Goal: Information Seeking & Learning: Learn about a topic

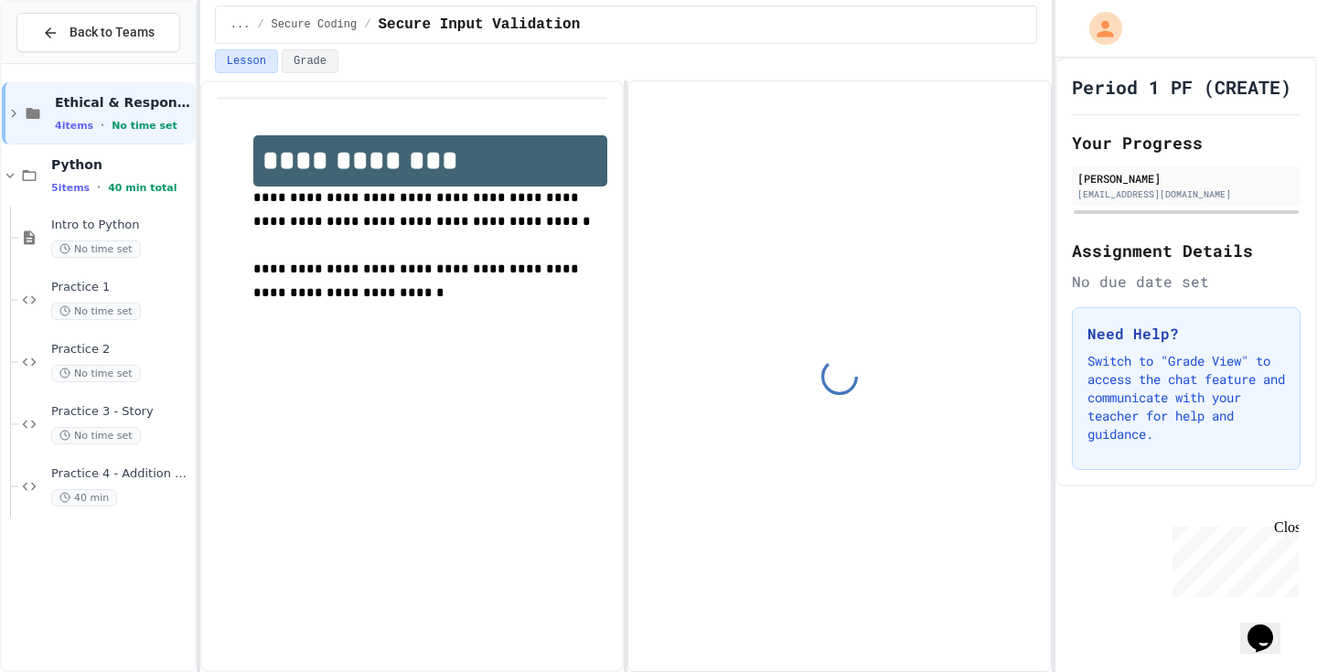
click at [1286, 524] on div "Close" at bounding box center [1285, 530] width 23 height 23
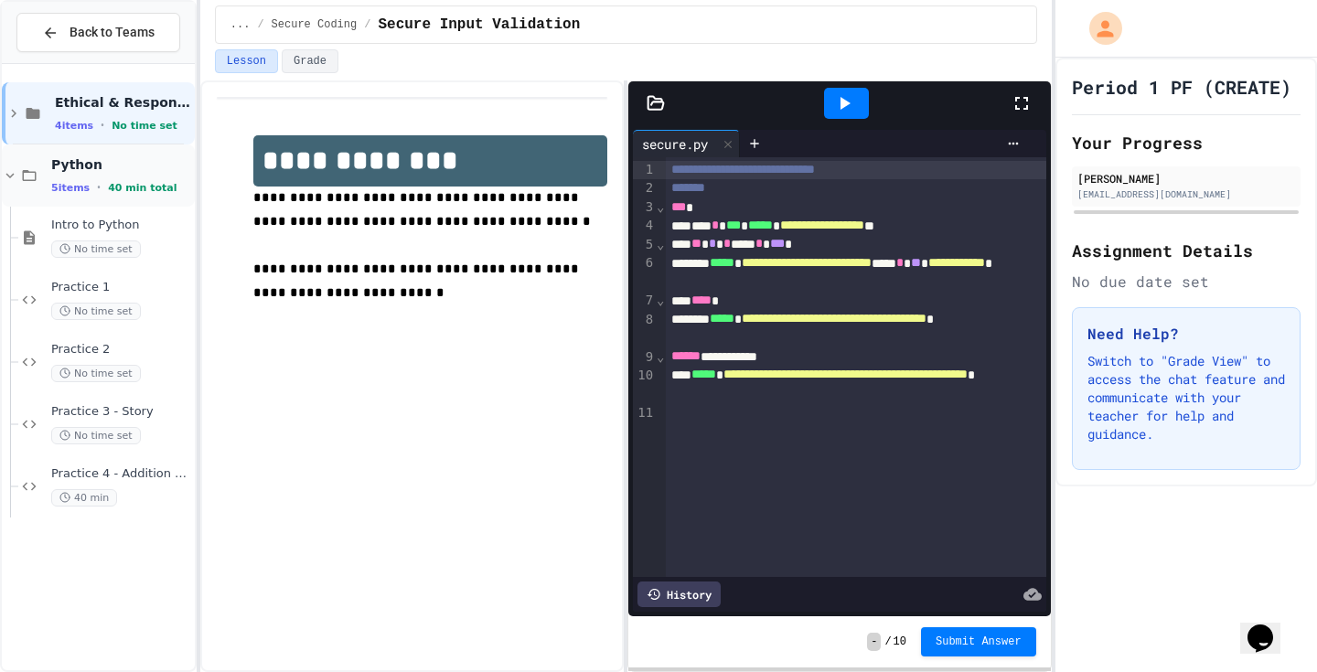
click at [118, 173] on div "Python 5 items • 40 min total" at bounding box center [121, 175] width 140 height 38
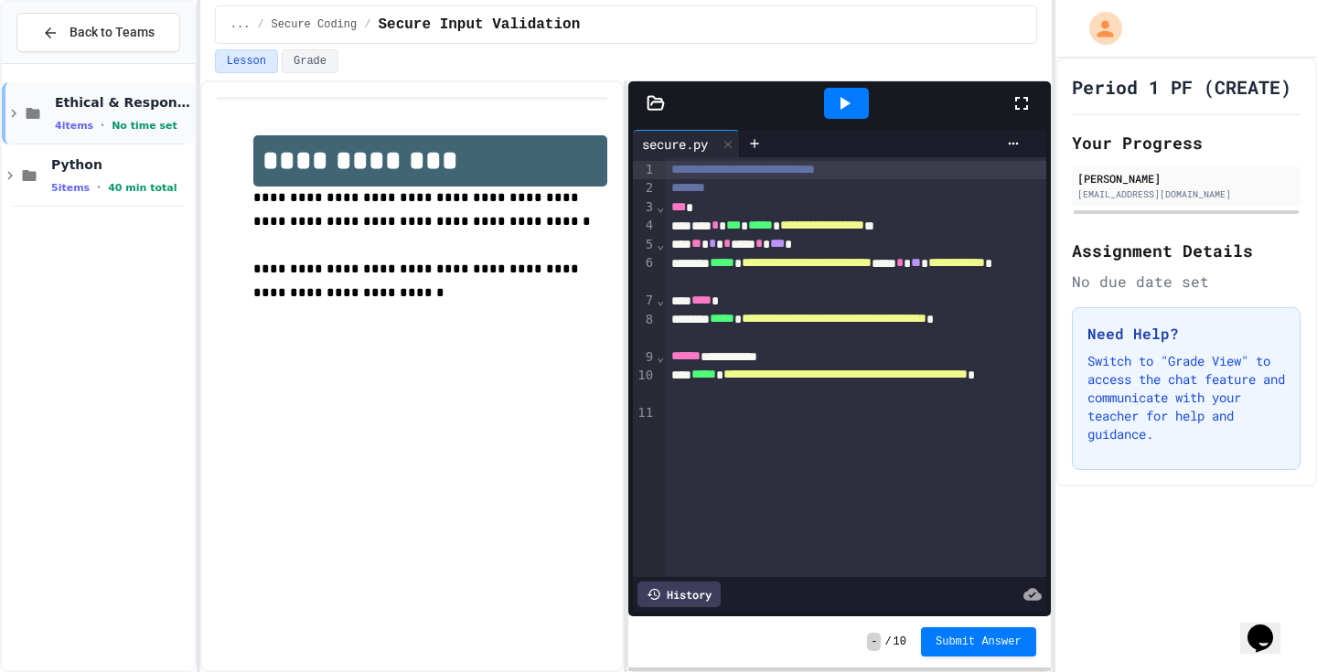
click at [127, 108] on span "Ethical & Responsible Coding Practice" at bounding box center [123, 102] width 136 height 16
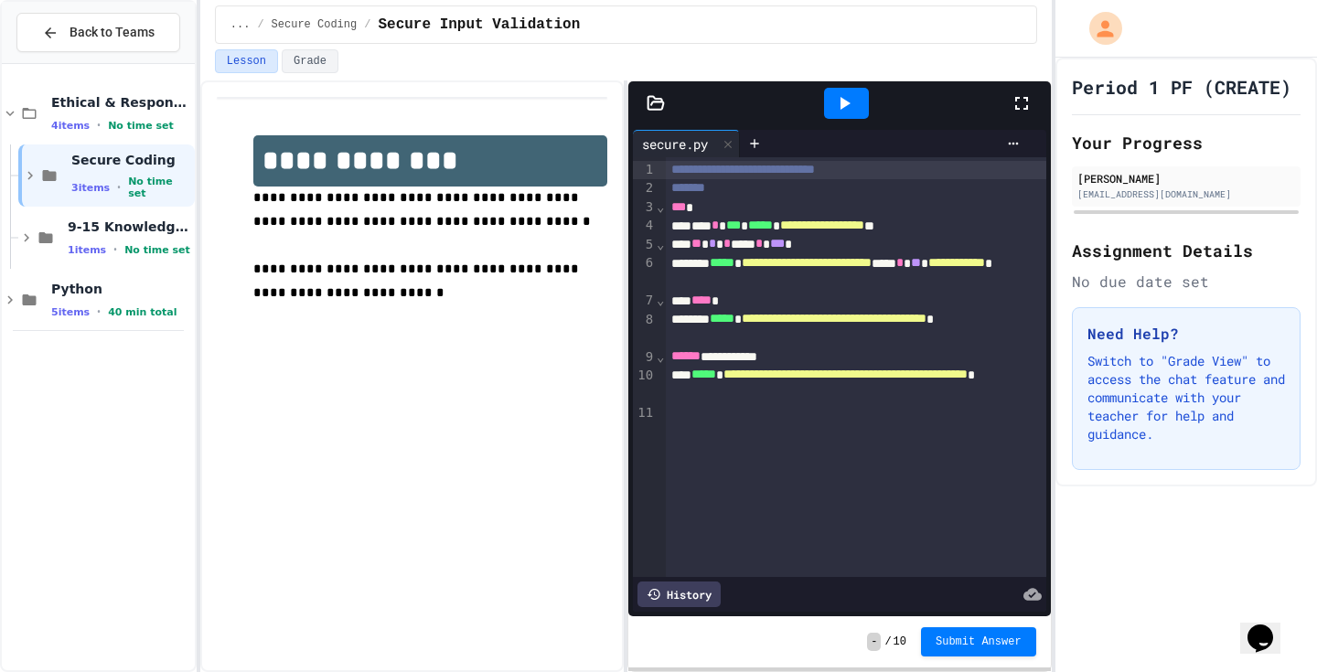
click at [127, 108] on span "Ethical & Responsible Coding Practice" at bounding box center [121, 102] width 140 height 16
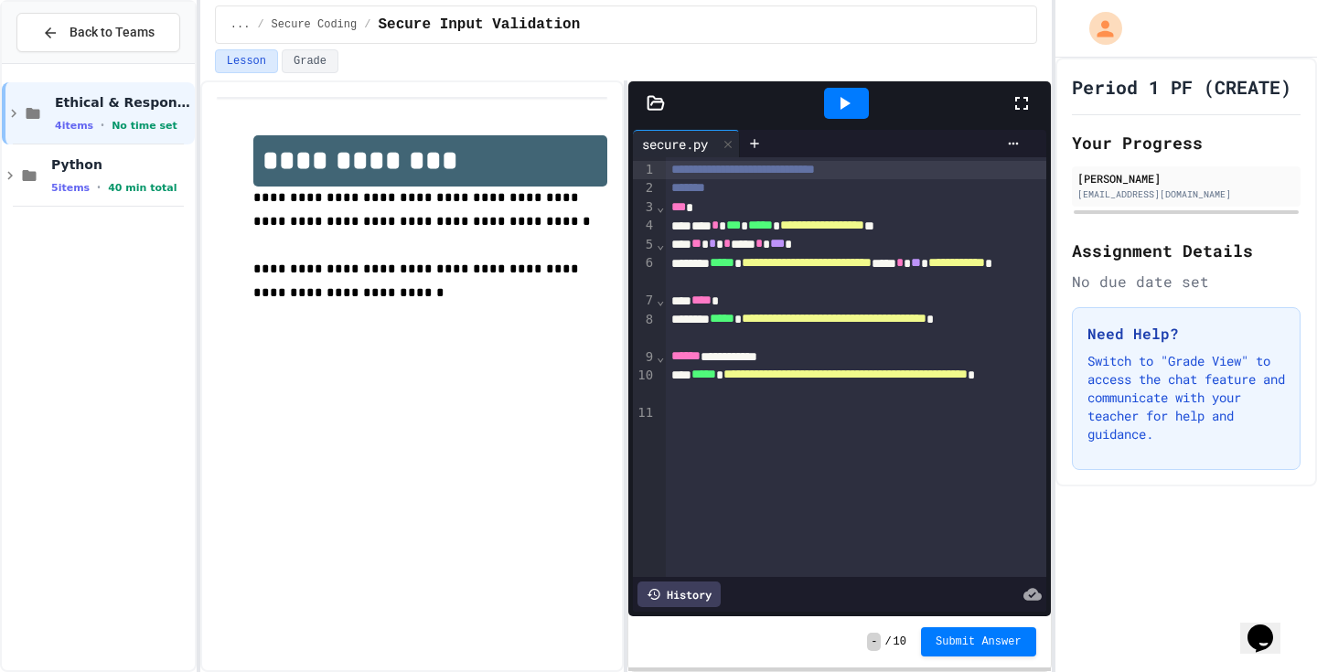
click at [115, 218] on div "Ethical & Responsible Coding Practice 4 items • No time set Python 5 items • 40…" at bounding box center [98, 367] width 193 height 592
click at [131, 185] on span "40 min total" at bounding box center [142, 188] width 69 height 12
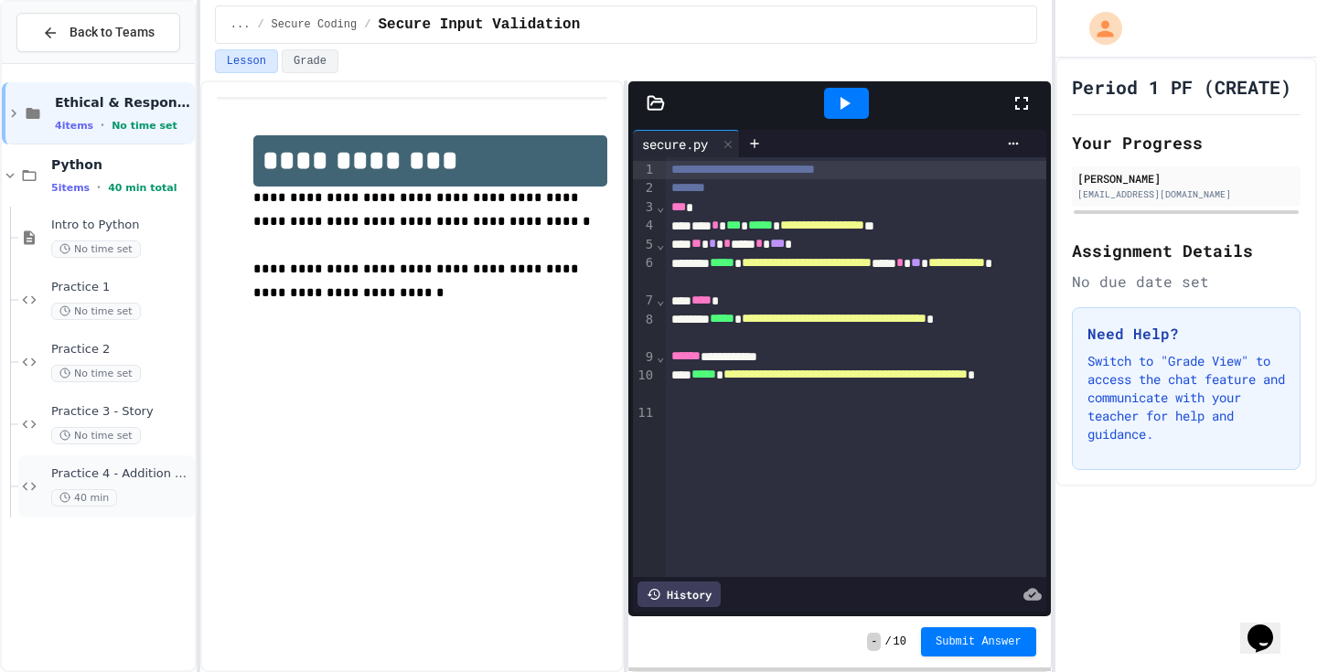
click at [135, 486] on div "Practice 4 - Addition Calculator 40 min" at bounding box center [121, 486] width 140 height 40
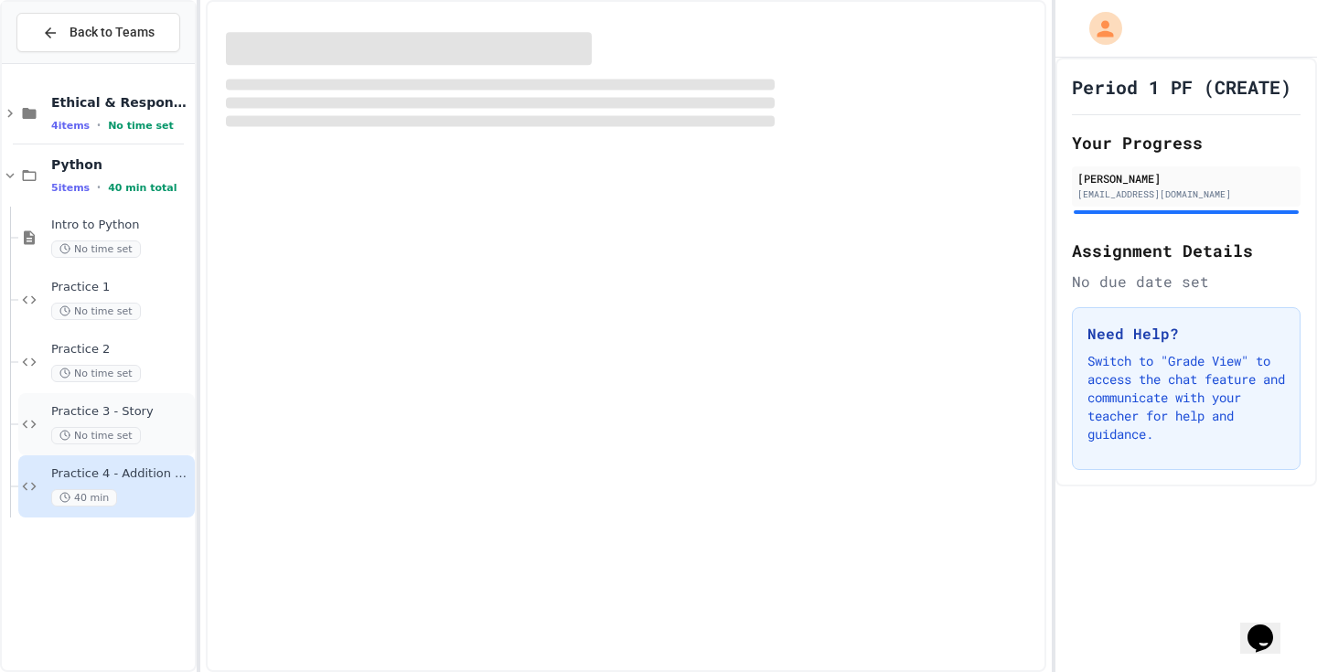
click at [155, 428] on div "No time set" at bounding box center [121, 435] width 140 height 17
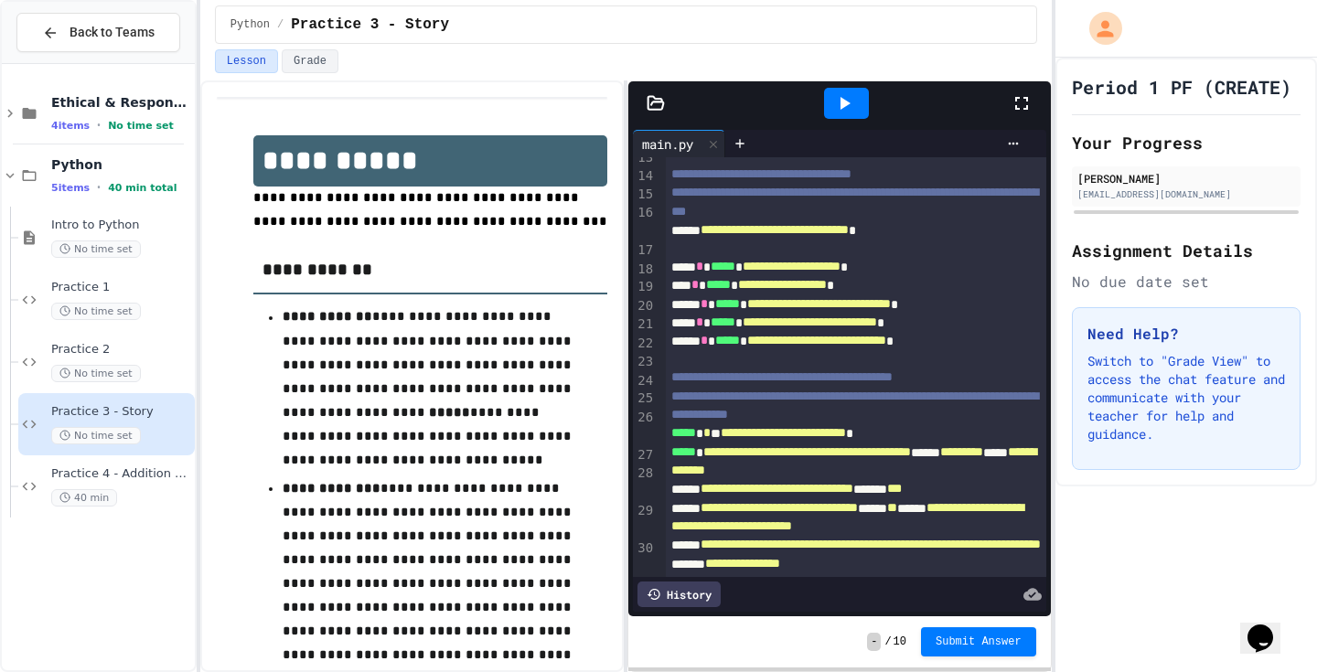
scroll to position [498, 0]
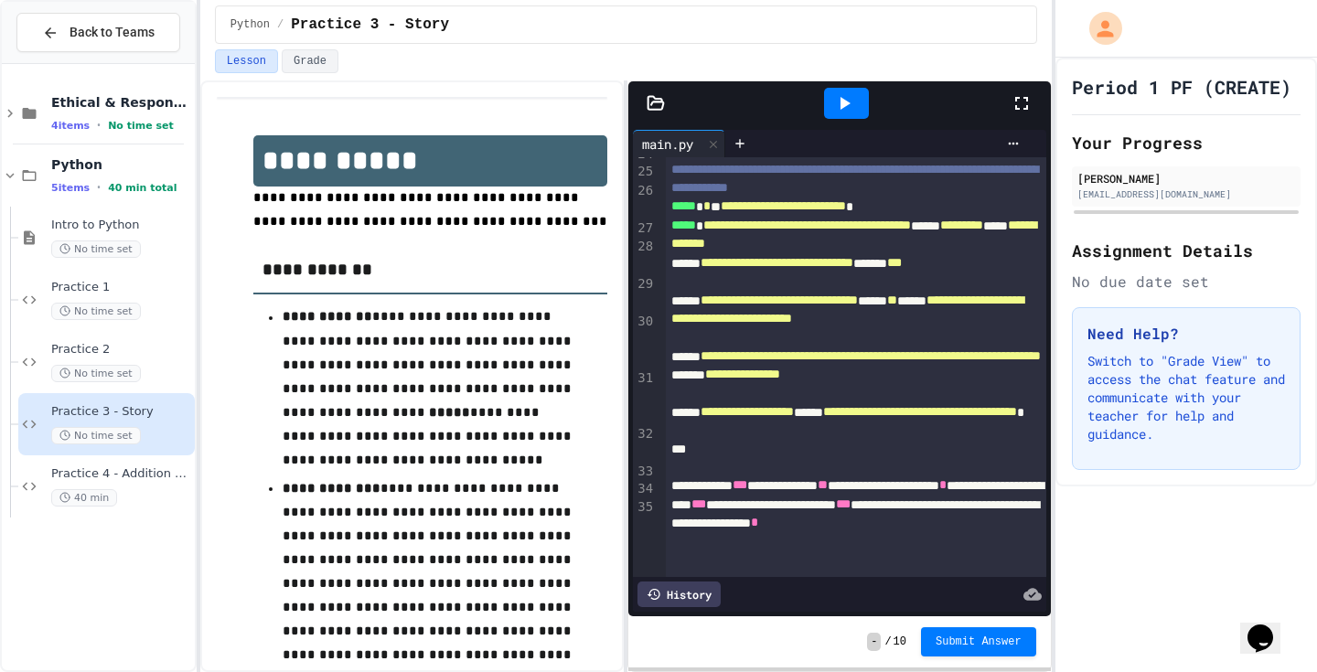
click at [857, 104] on div at bounding box center [846, 103] width 45 height 31
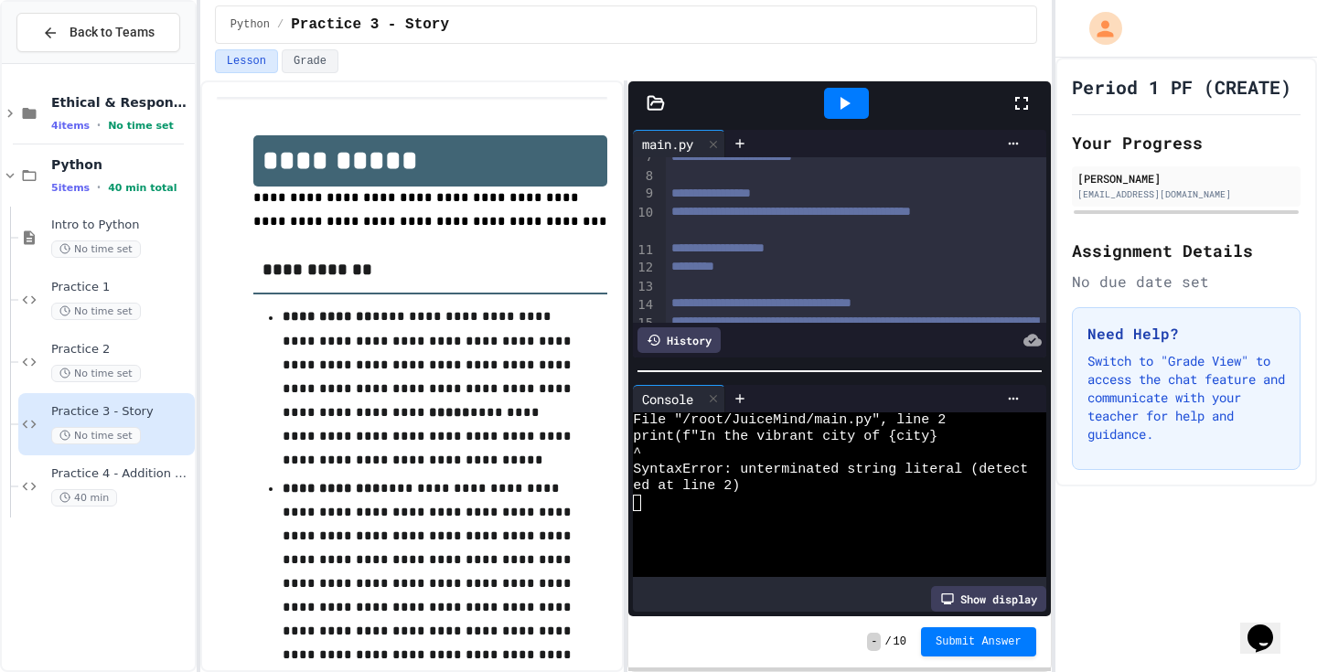
scroll to position [0, 0]
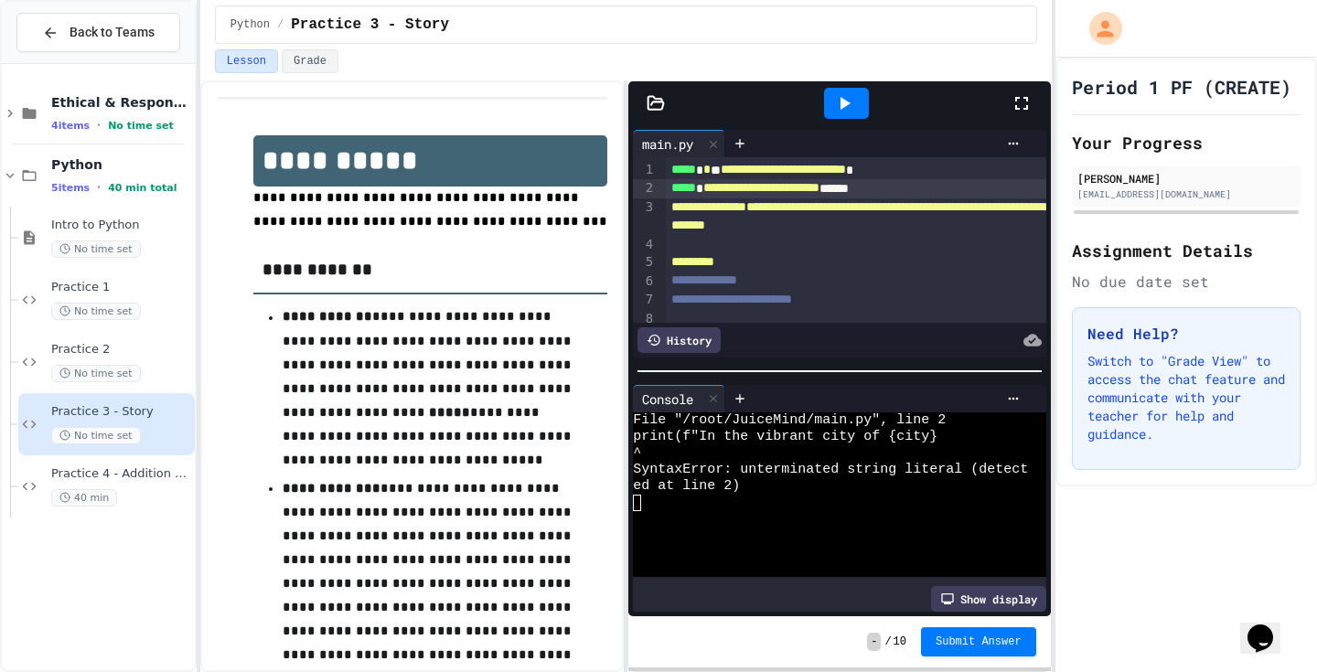
click at [731, 190] on span "**********" at bounding box center [761, 187] width 116 height 13
click at [965, 647] on button "Submit Answer" at bounding box center [978, 639] width 115 height 29
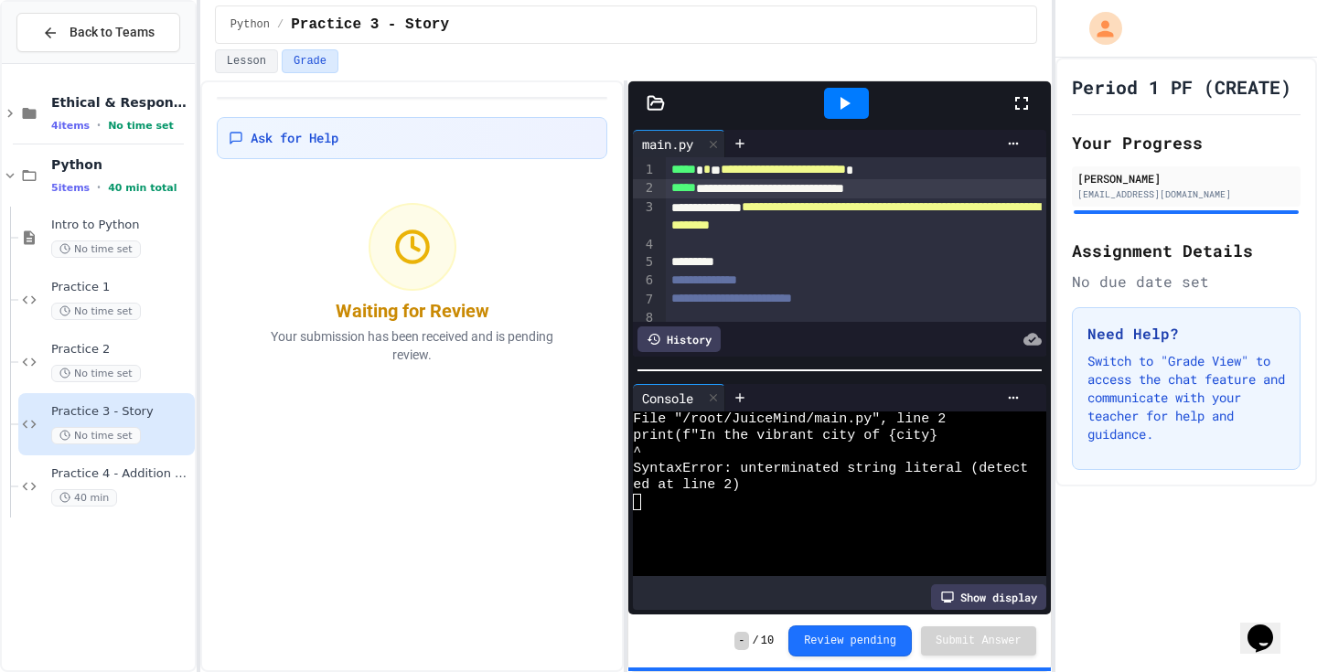
click at [861, 106] on div at bounding box center [846, 103] width 45 height 31
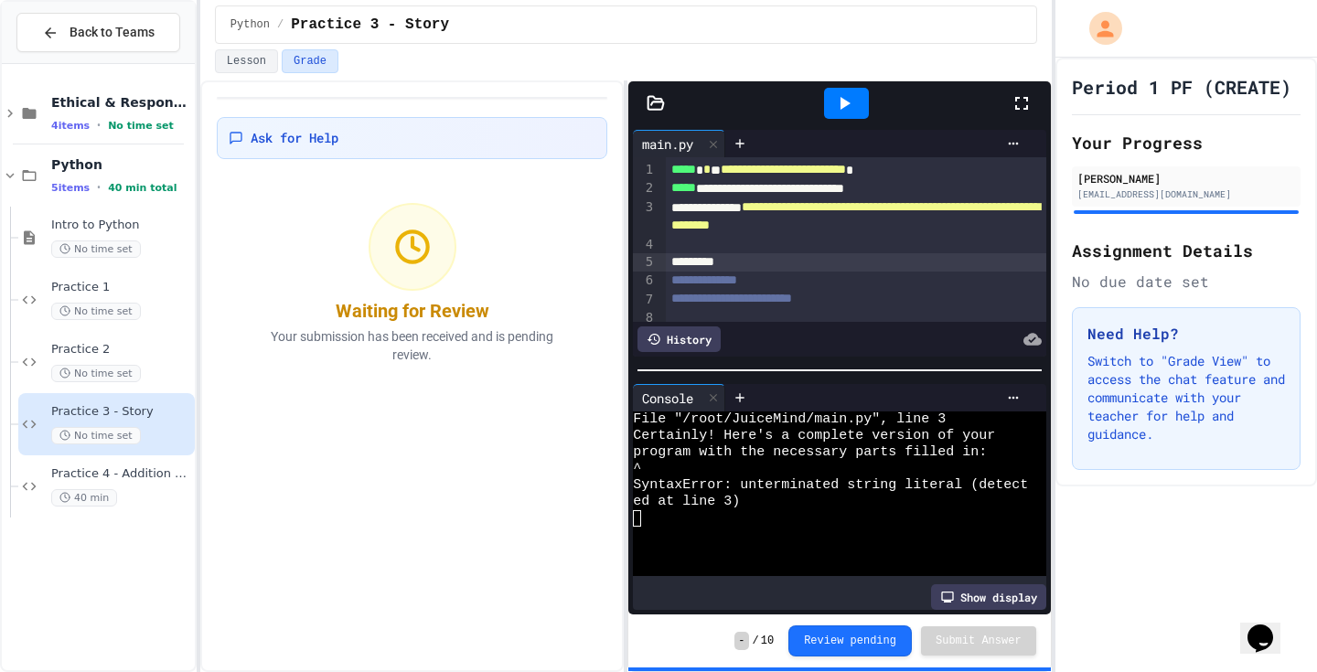
click at [741, 266] on div "*********" at bounding box center [856, 262] width 380 height 18
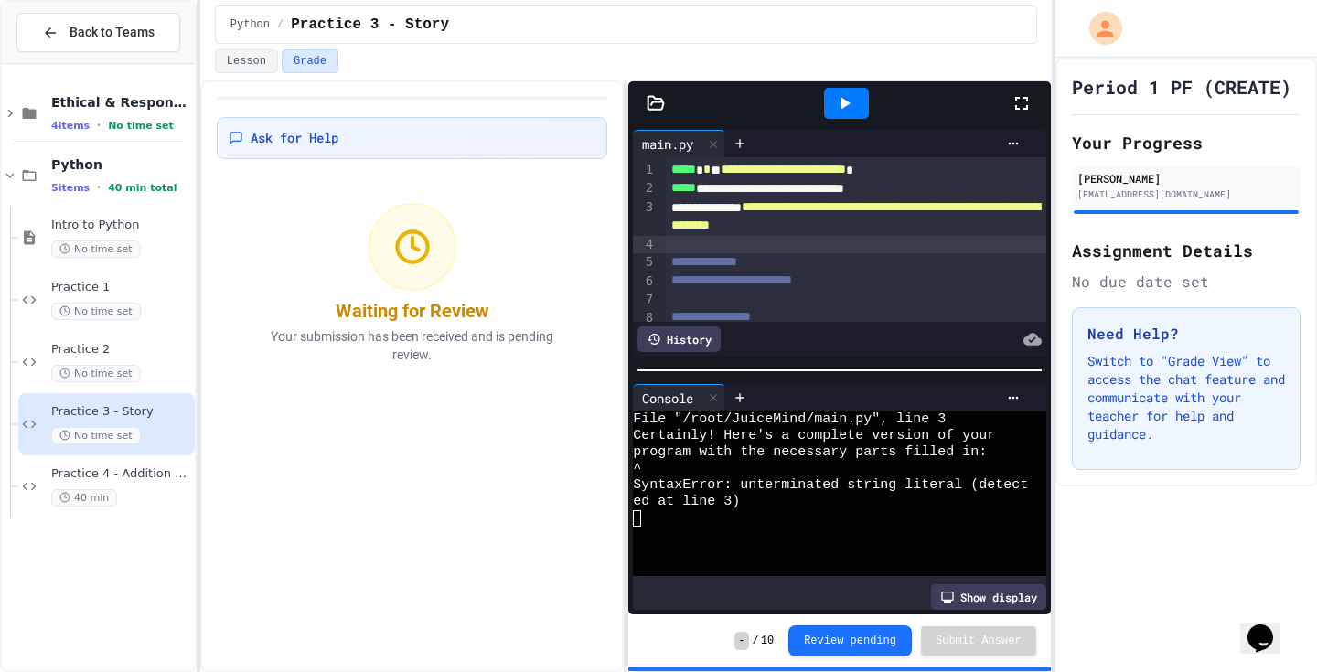
click at [855, 102] on div at bounding box center [846, 103] width 45 height 31
click at [147, 363] on div "Practice 2 No time set" at bounding box center [121, 362] width 140 height 40
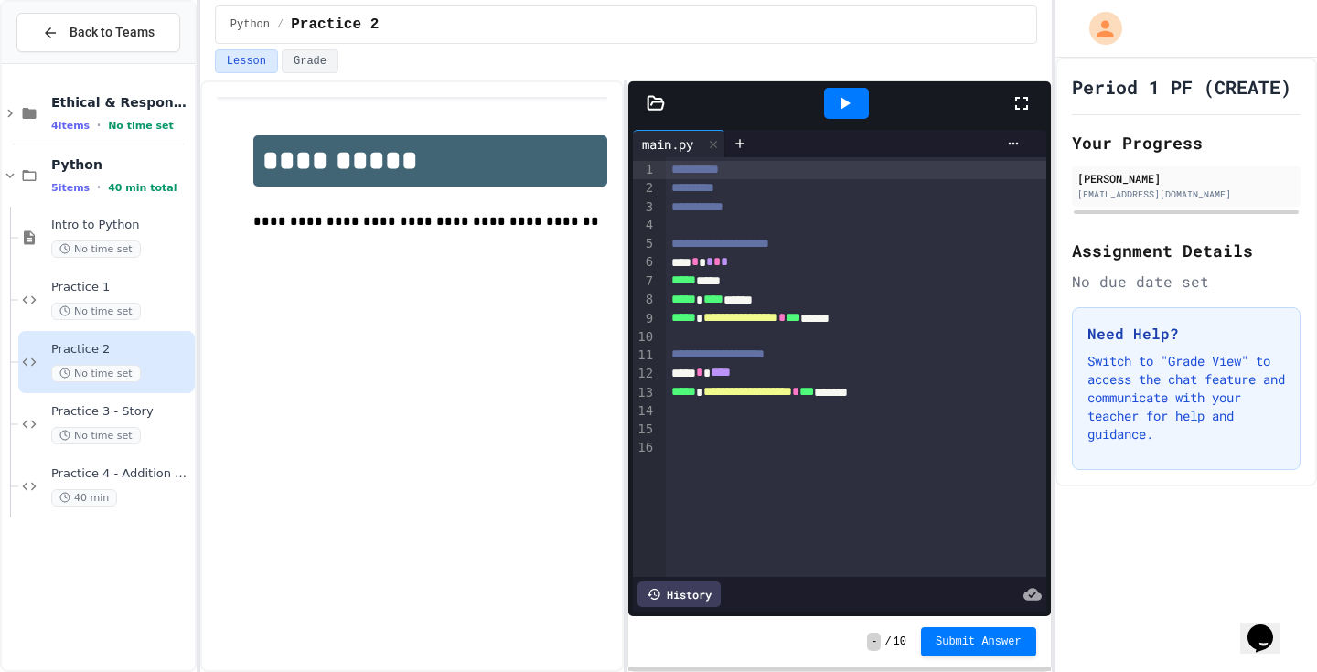
click at [849, 103] on icon at bounding box center [844, 103] width 22 height 22
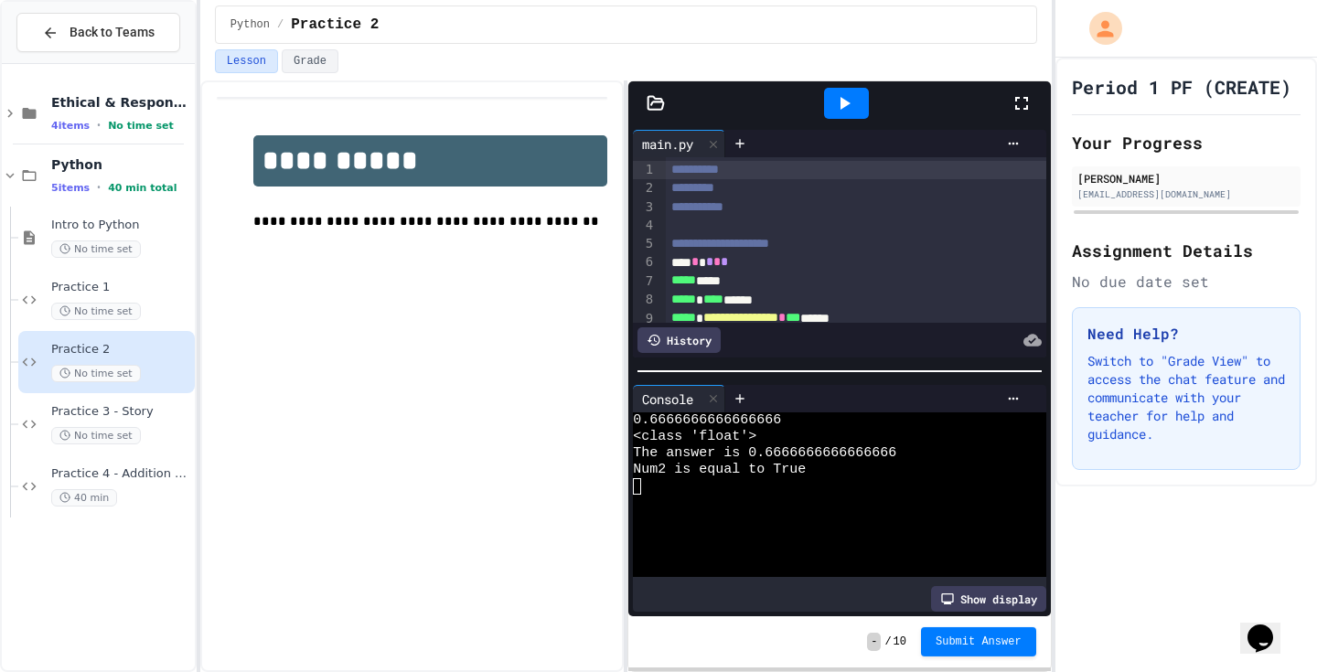
click at [1002, 636] on span "Submit Answer" at bounding box center [978, 642] width 86 height 15
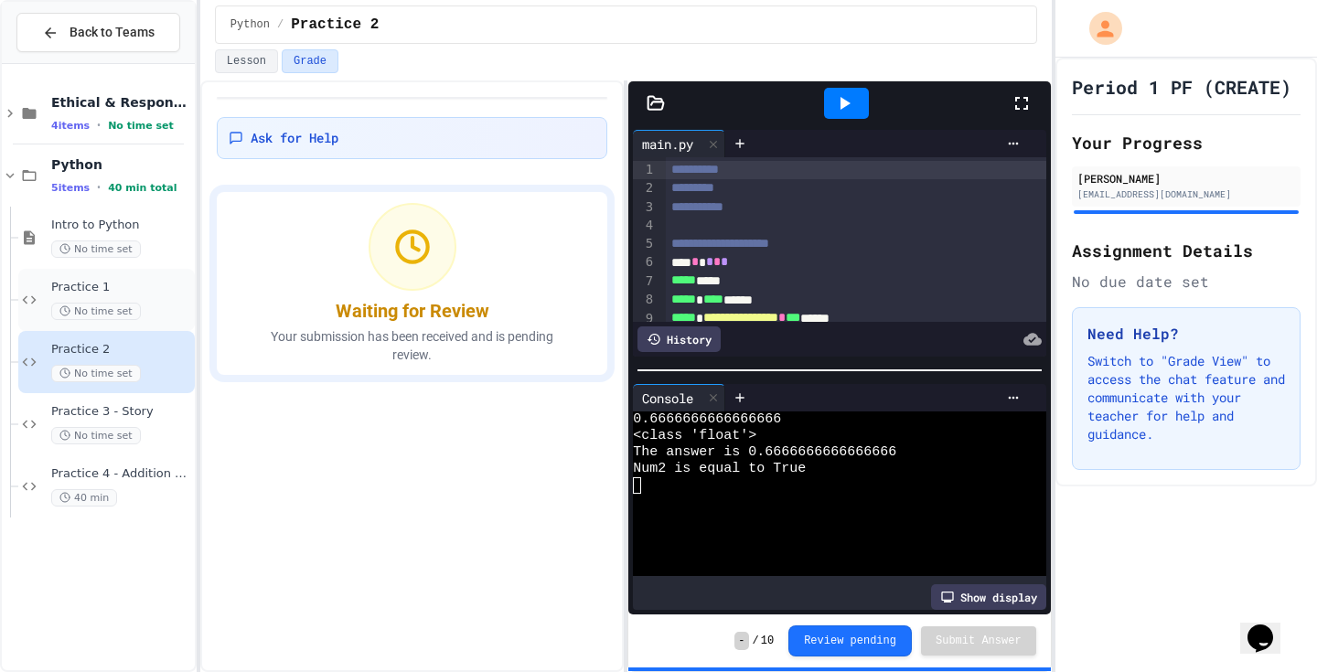
click at [151, 288] on span "Practice 1" at bounding box center [121, 288] width 140 height 16
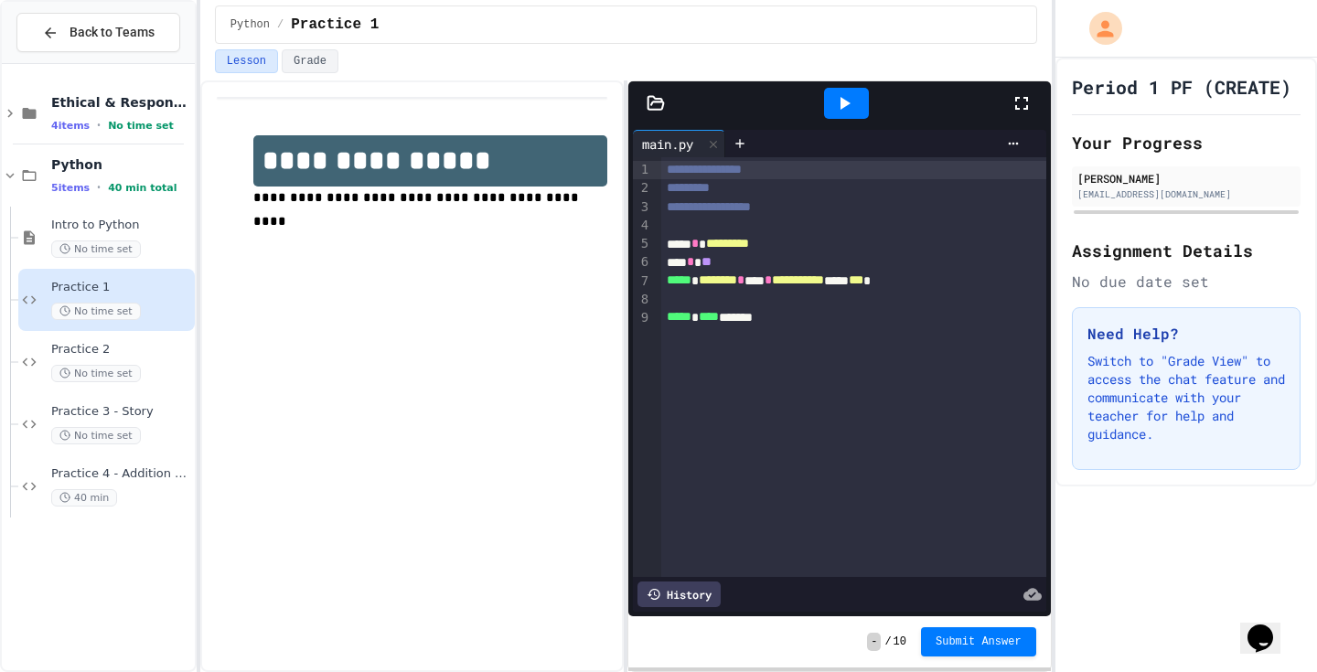
click at [842, 92] on icon at bounding box center [844, 103] width 22 height 22
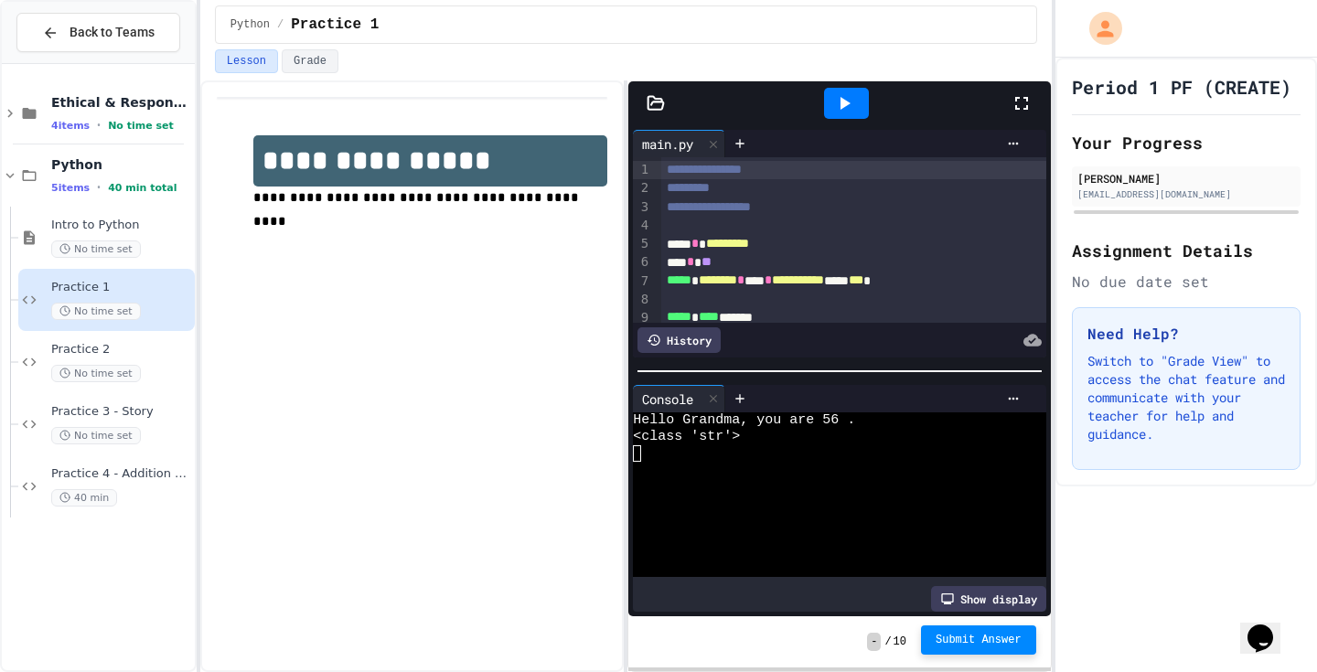
click at [998, 638] on span "Submit Answer" at bounding box center [978, 640] width 86 height 15
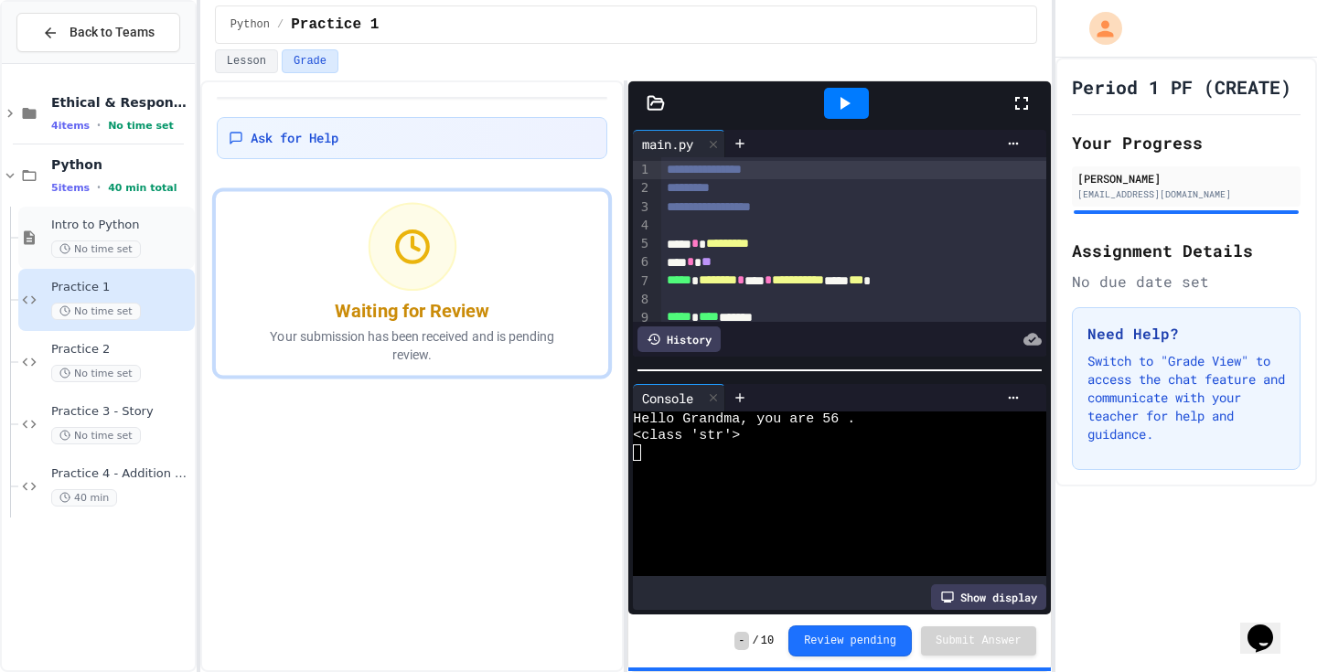
click at [135, 242] on span "No time set" at bounding box center [96, 248] width 90 height 17
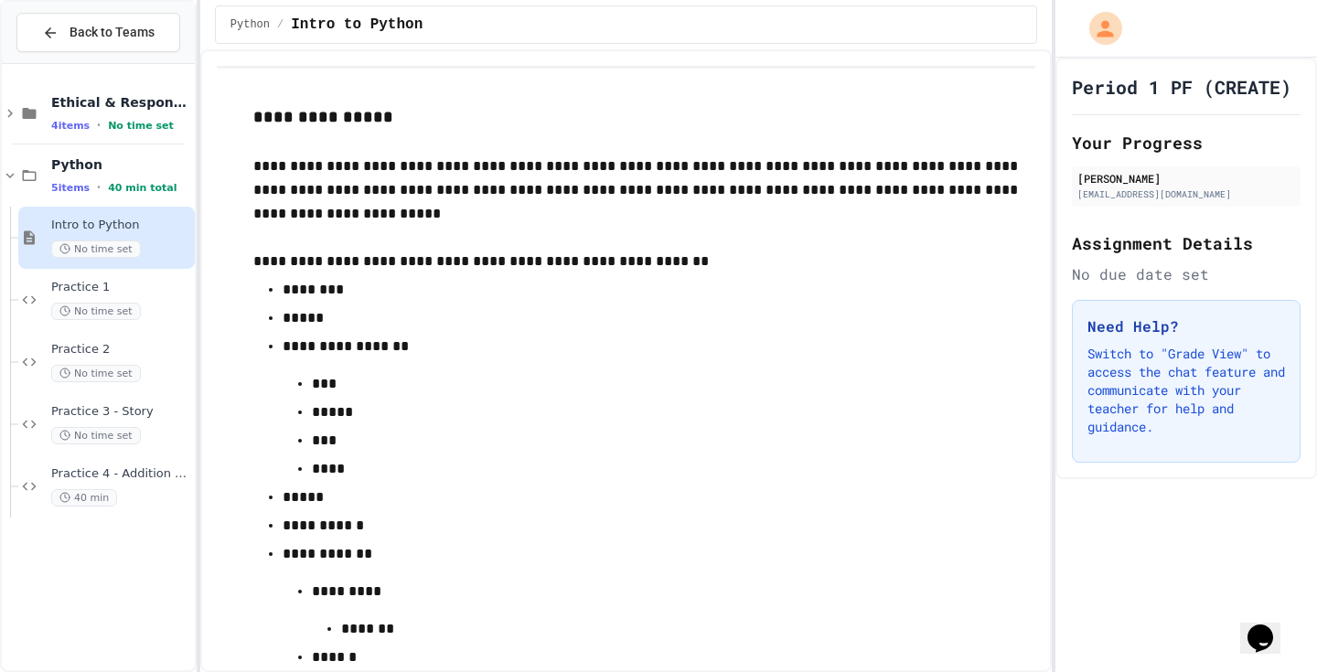
scroll to position [81, 0]
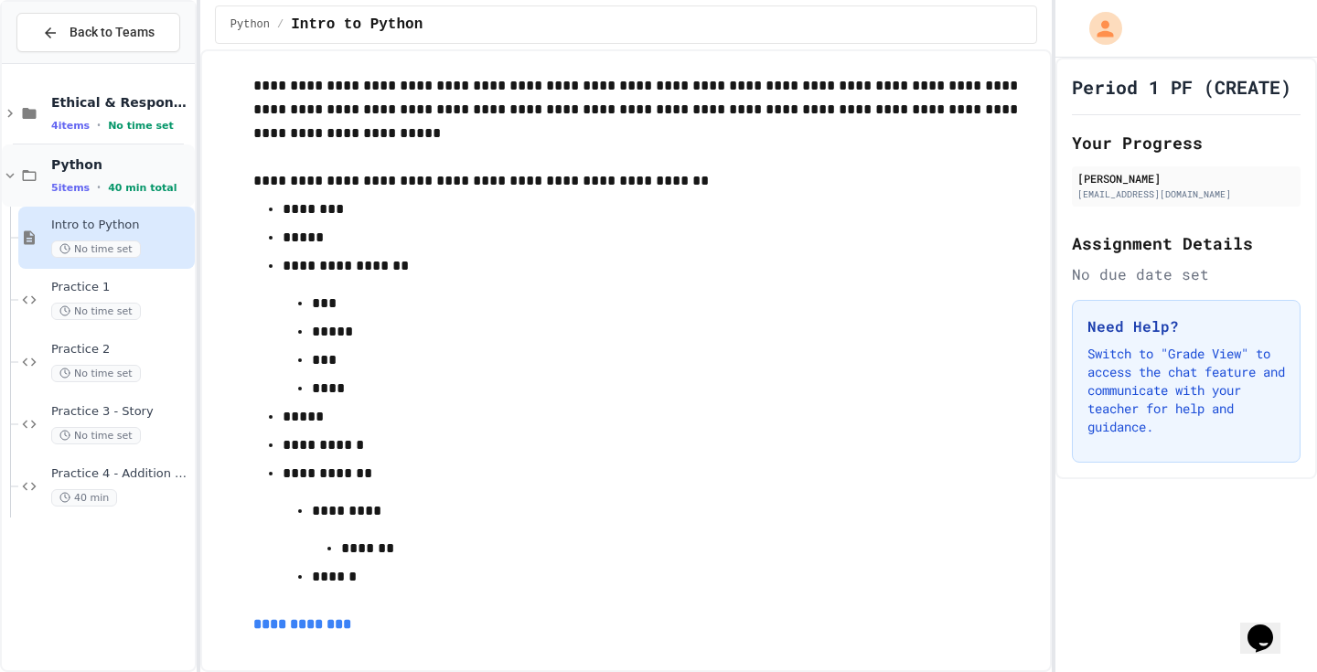
click at [123, 188] on span "40 min total" at bounding box center [142, 188] width 69 height 12
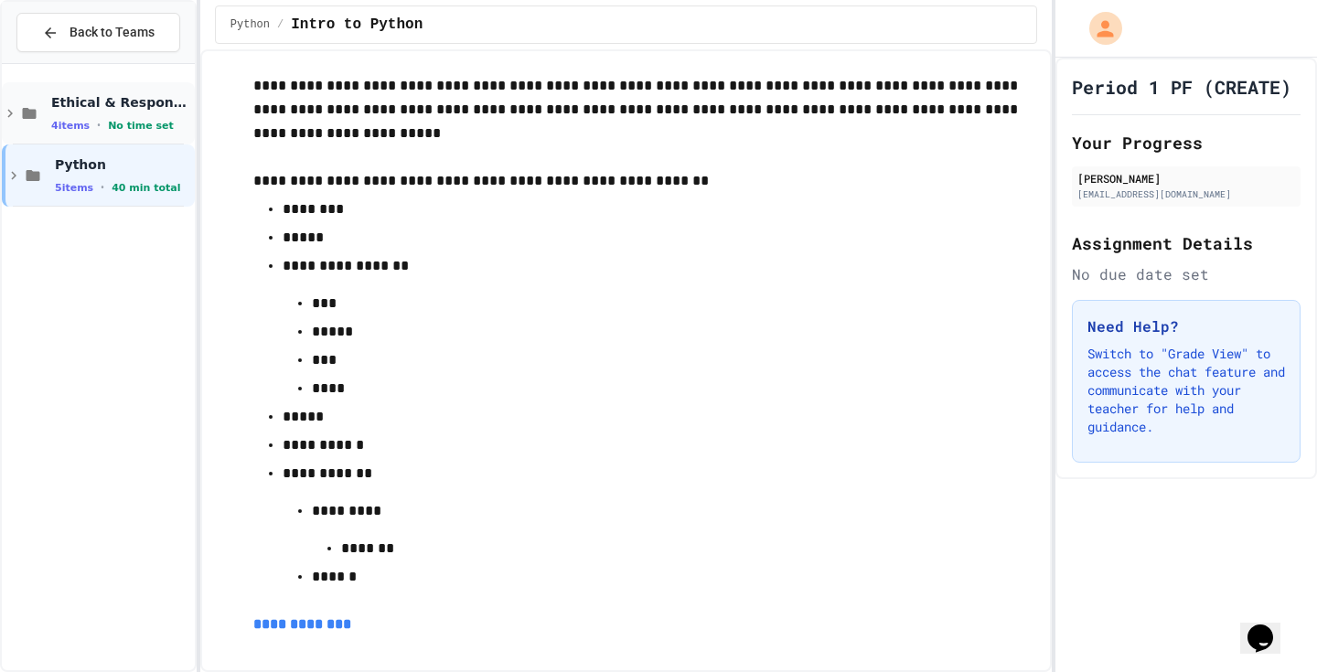
click at [152, 97] on span "Ethical & Responsible Coding Practice" at bounding box center [121, 102] width 140 height 16
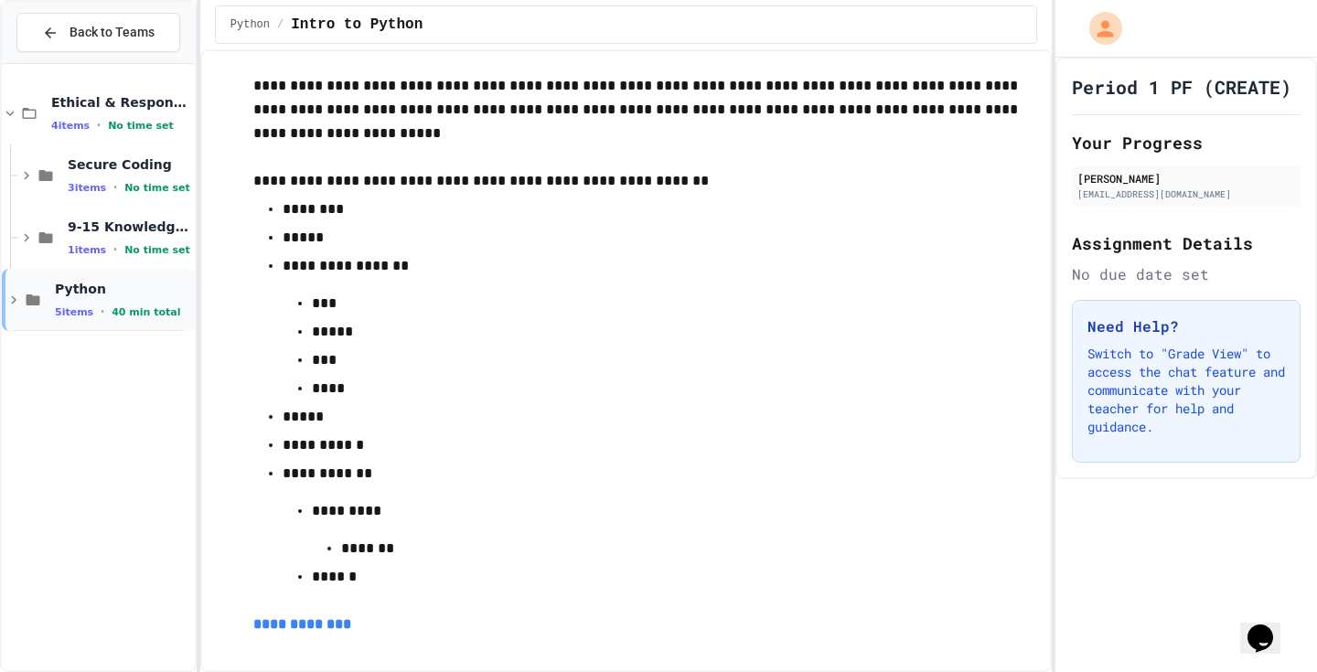
click at [112, 282] on span "Python" at bounding box center [123, 289] width 136 height 16
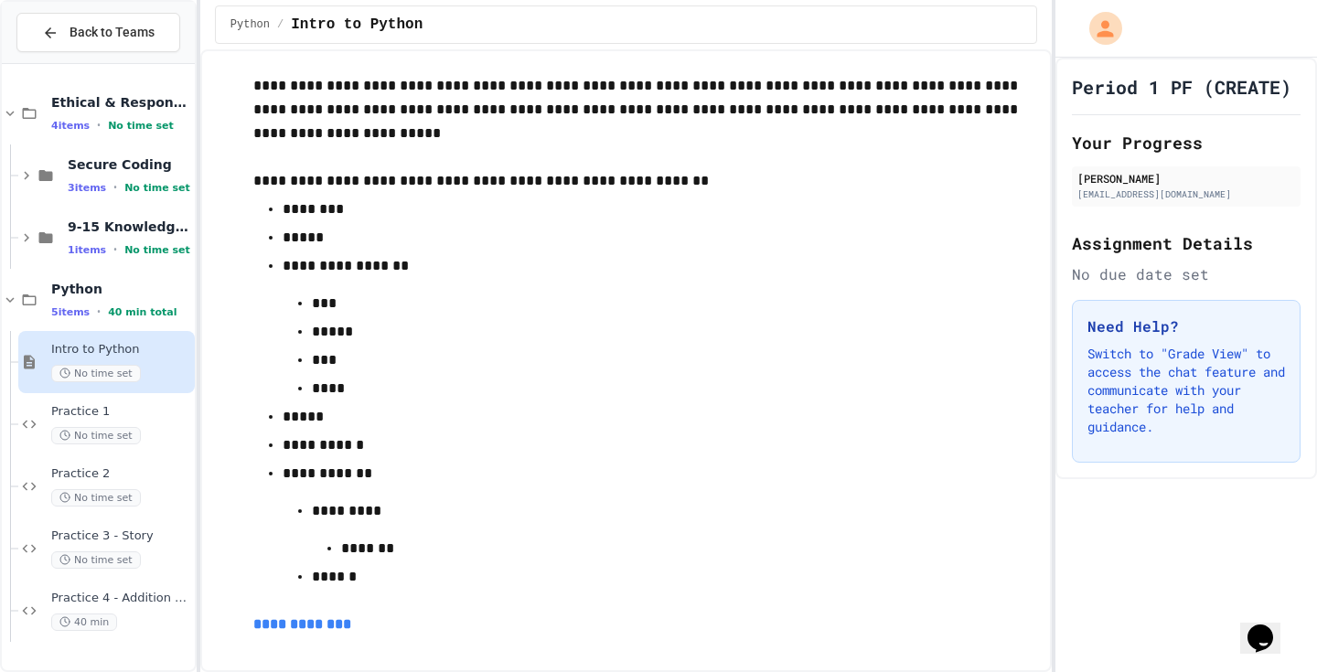
click at [112, 369] on span "No time set" at bounding box center [96, 373] width 90 height 17
click at [125, 101] on span "Ethical & Responsible Coding Practice" at bounding box center [121, 102] width 140 height 16
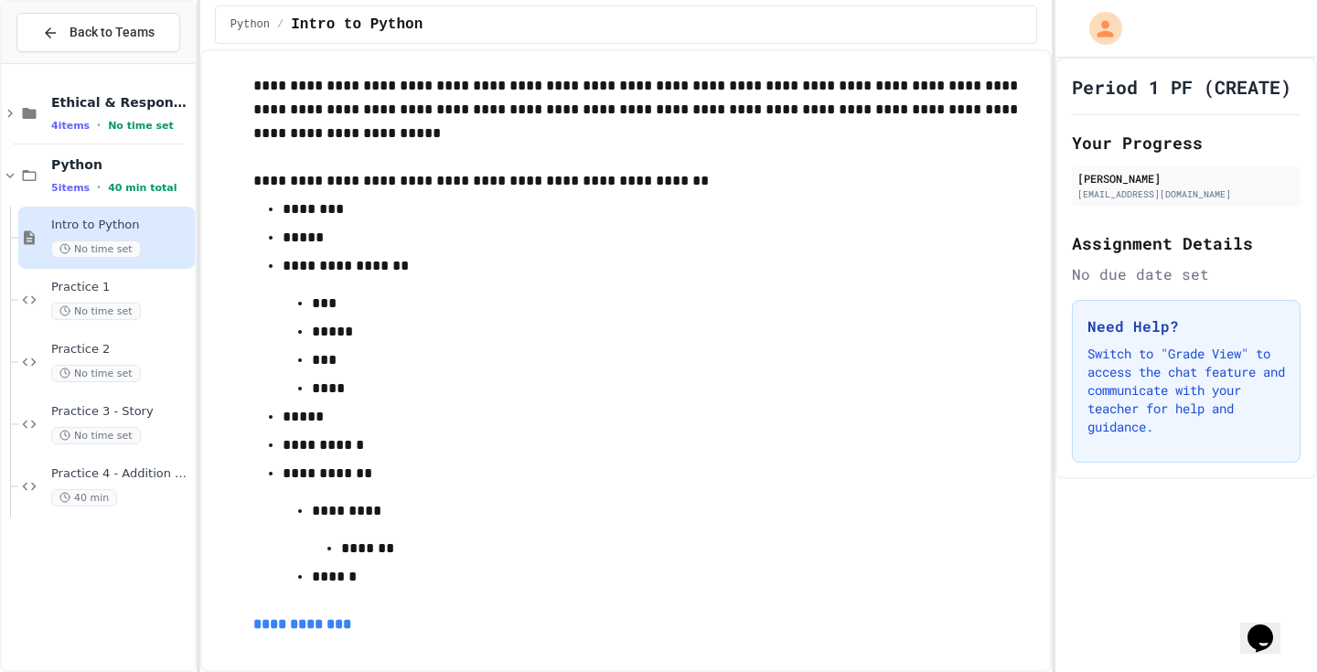
click at [106, 226] on span "Intro to Python" at bounding box center [121, 226] width 140 height 16
click at [120, 173] on div "Python 5 items • 40 min total" at bounding box center [121, 175] width 140 height 38
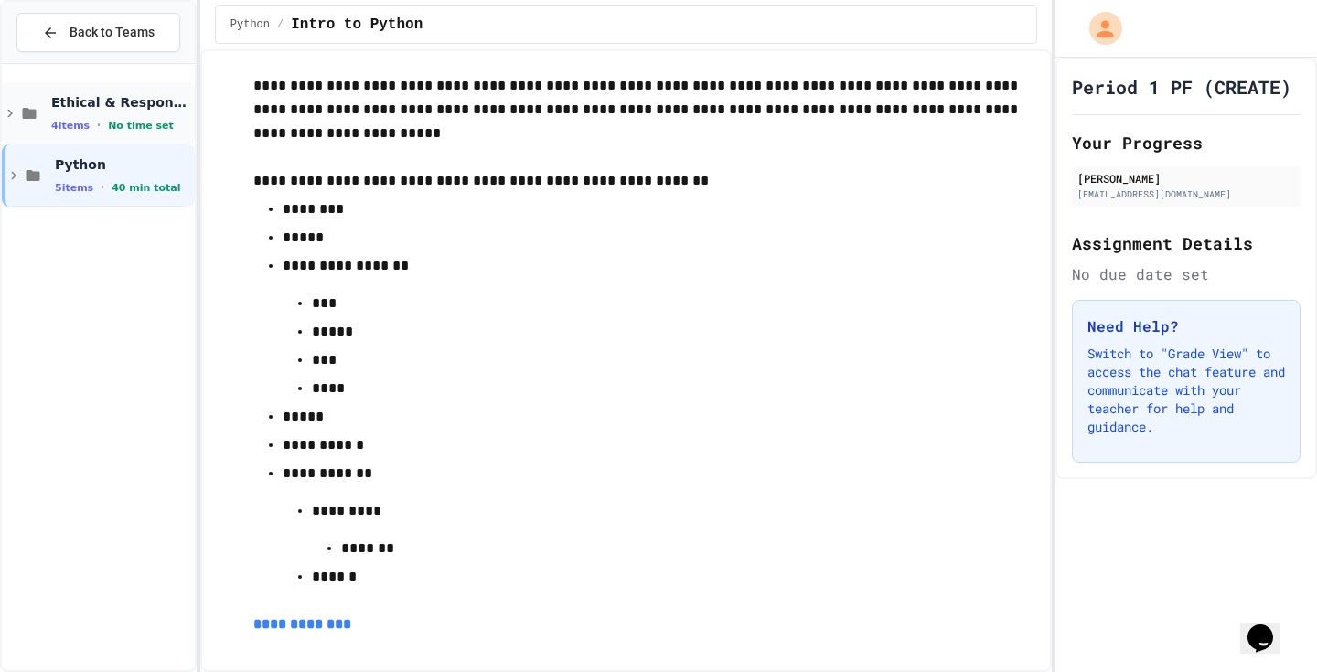
click at [155, 99] on span "Ethical & Responsible Coding Practice" at bounding box center [121, 102] width 140 height 16
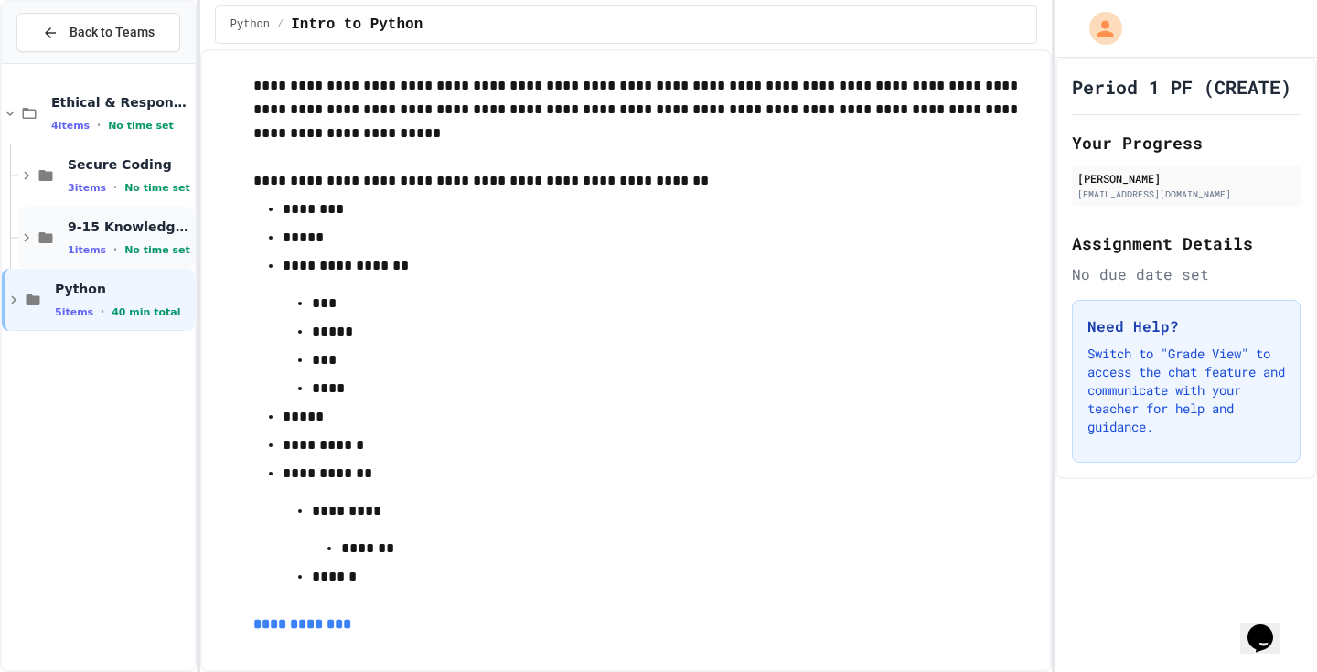
click at [122, 228] on span "9-15 Knowledge Check" at bounding box center [129, 227] width 123 height 16
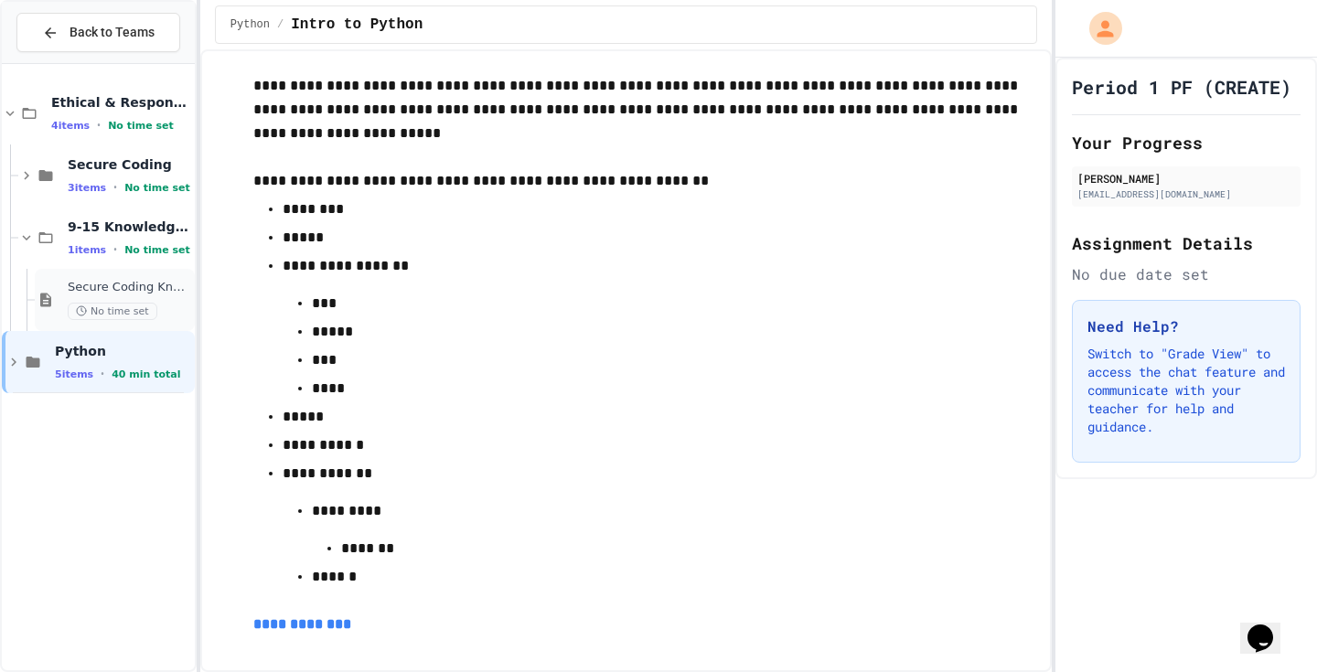
click at [120, 296] on div "Secure Coding Knowledge Check No time set" at bounding box center [129, 300] width 123 height 40
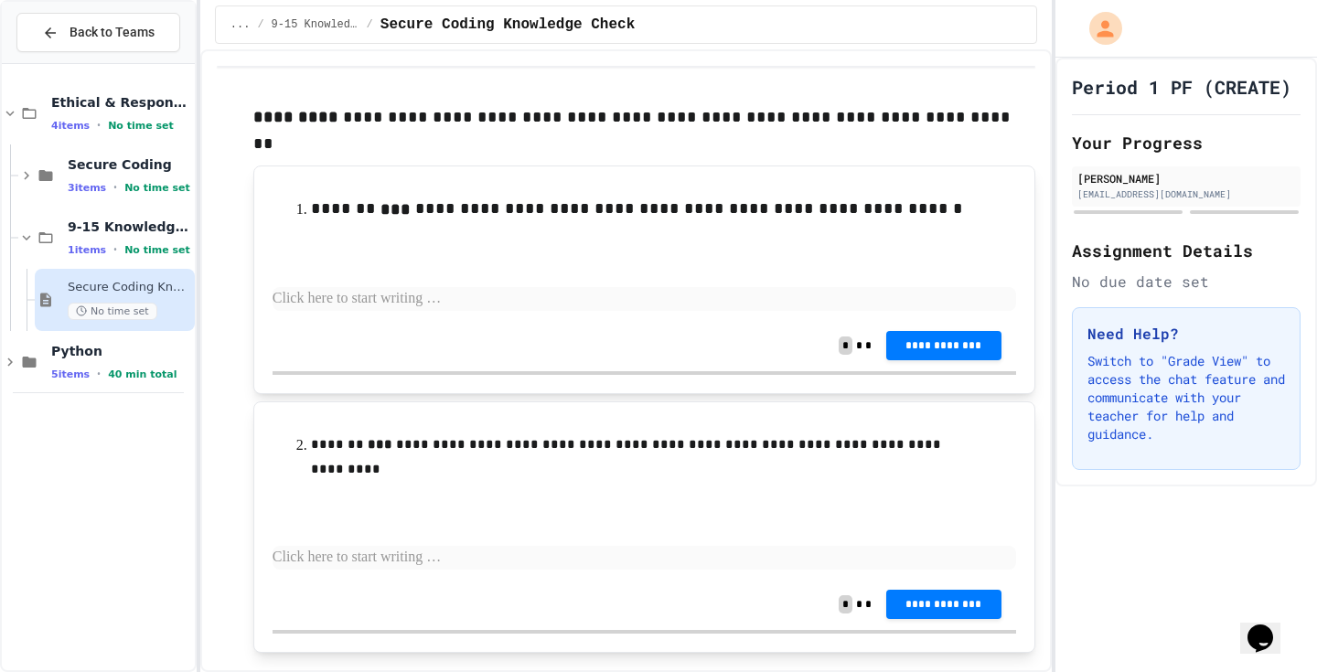
drag, startPoint x: 304, startPoint y: 184, endPoint x: 563, endPoint y: 189, distance: 258.8
click at [563, 196] on li "**********" at bounding box center [644, 209] width 667 height 27
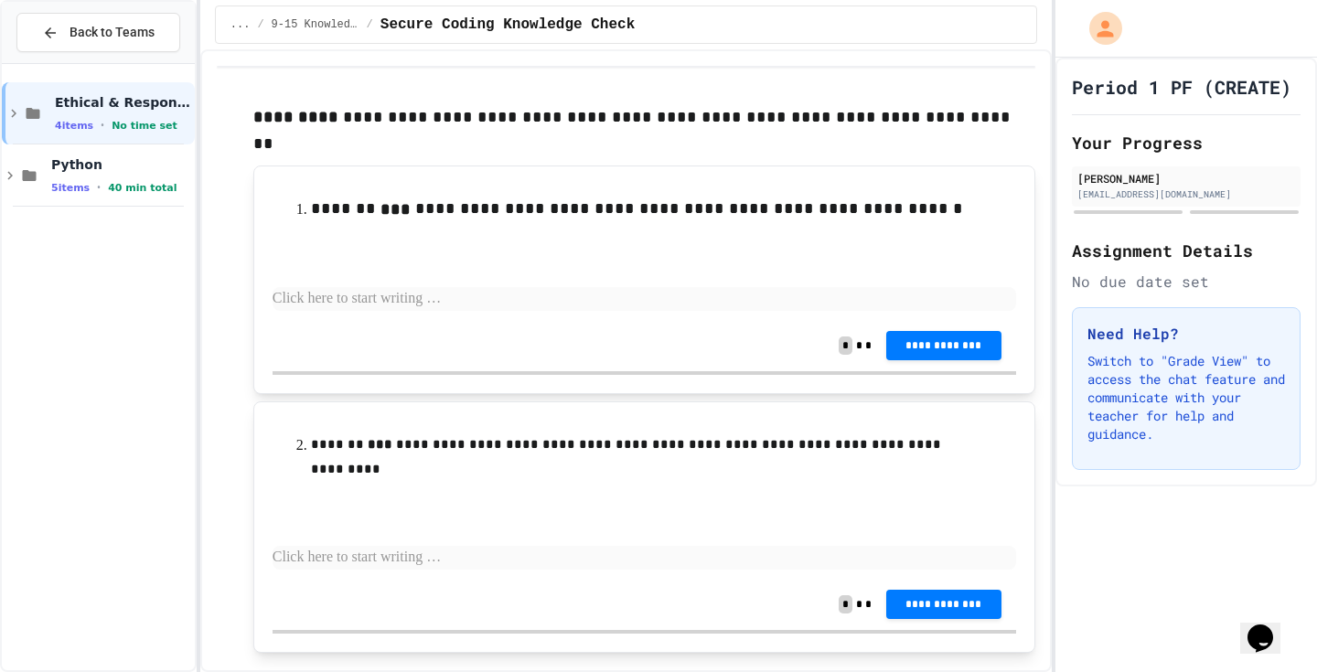
click at [638, 287] on p at bounding box center [643, 299] width 743 height 24
click at [635, 287] on p at bounding box center [643, 299] width 743 height 24
click at [687, 292] on span "**********" at bounding box center [577, 299] width 610 height 14
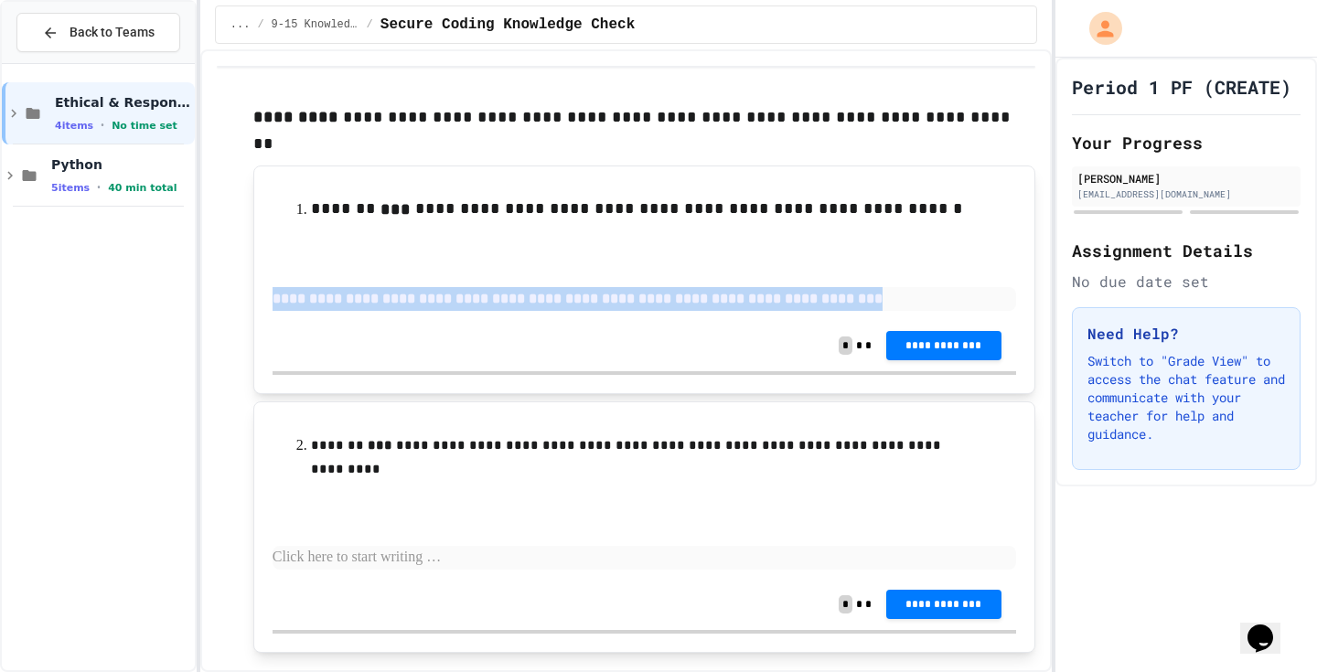
click at [687, 292] on span "**********" at bounding box center [577, 299] width 610 height 14
click at [494, 292] on span "**********" at bounding box center [577, 299] width 610 height 14
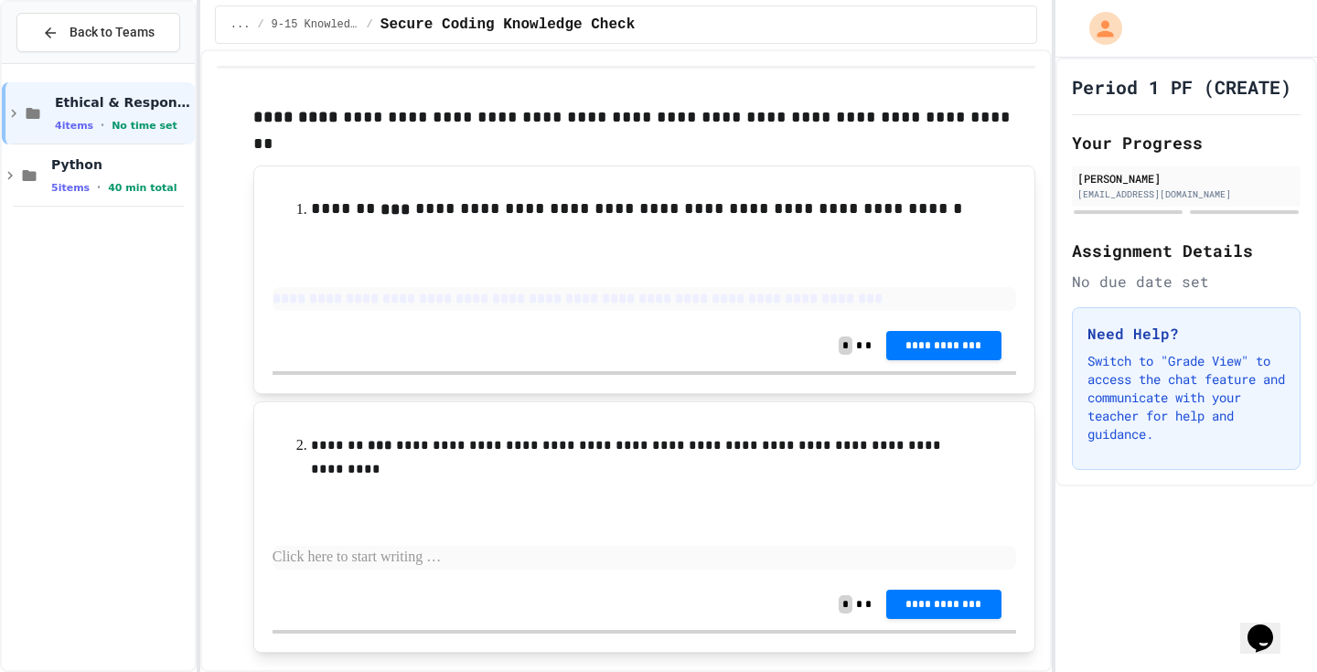
click at [467, 340] on div "**********" at bounding box center [643, 345] width 743 height 51
click at [682, 292] on span "**********" at bounding box center [577, 299] width 610 height 14
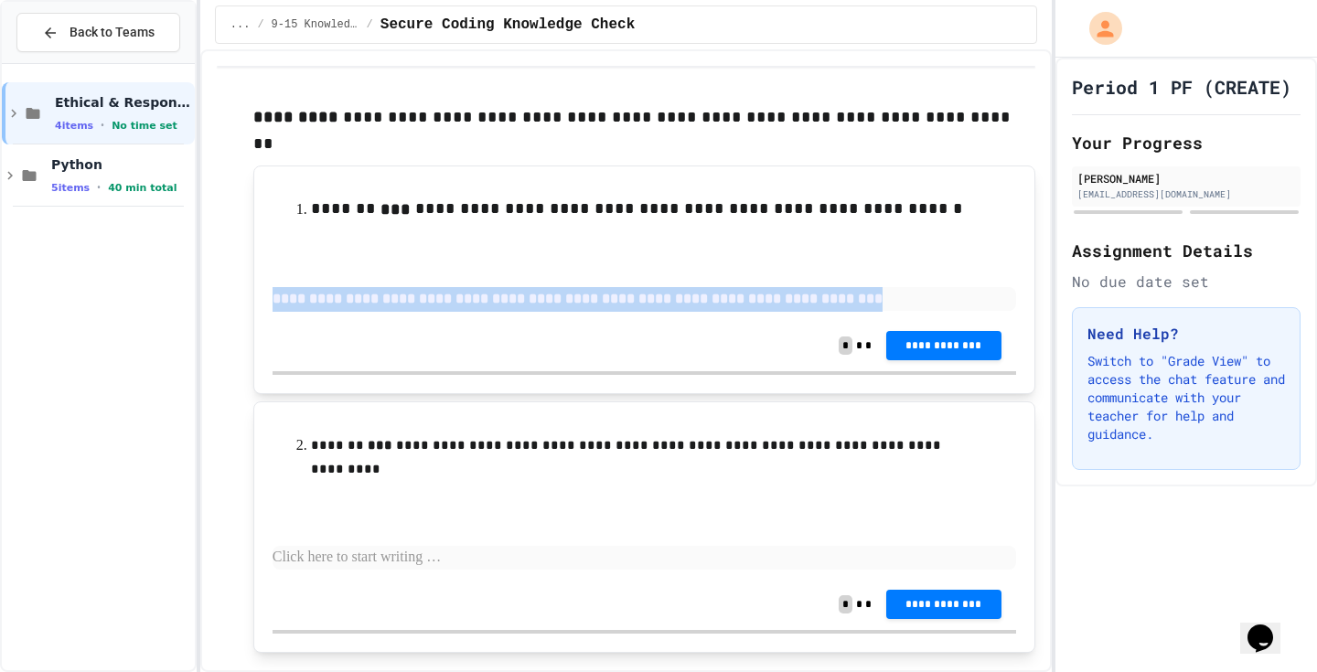
click at [682, 292] on span "**********" at bounding box center [577, 299] width 610 height 14
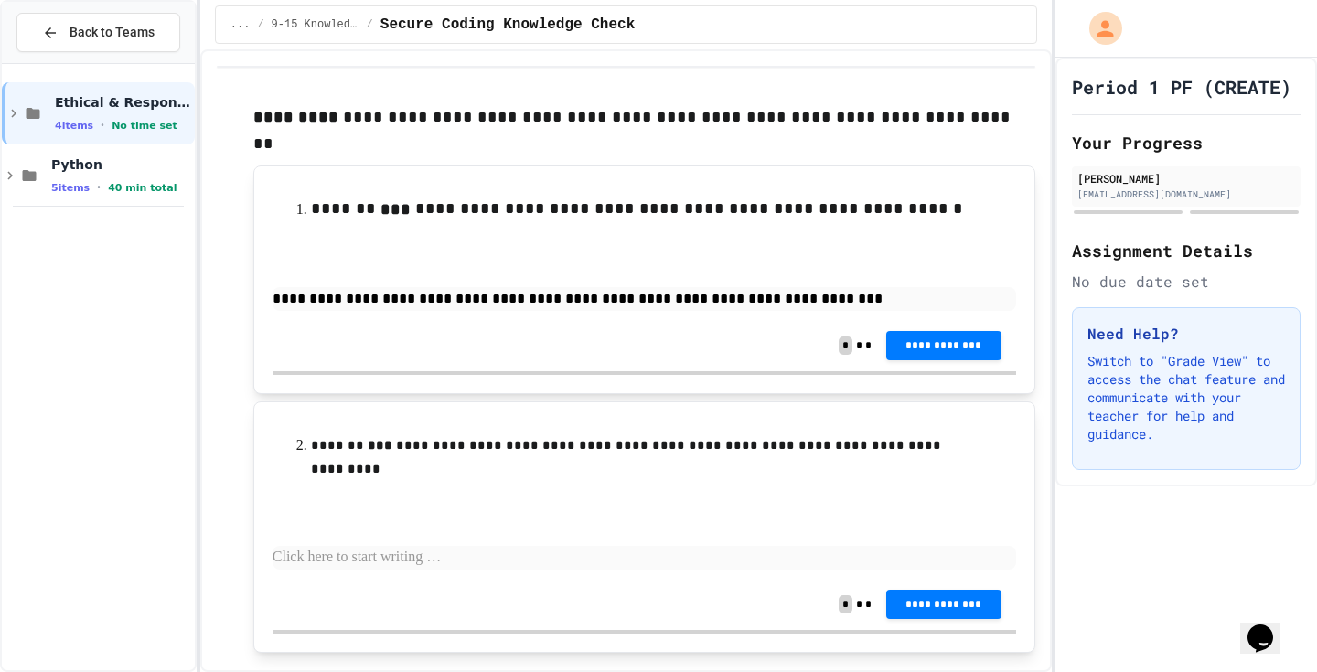
click at [600, 546] on p at bounding box center [643, 558] width 743 height 24
drag, startPoint x: 305, startPoint y: 415, endPoint x: 864, endPoint y: 429, distance: 558.8
click at [864, 432] on li "**********" at bounding box center [644, 457] width 667 height 50
click at [469, 546] on p at bounding box center [643, 558] width 743 height 24
click at [939, 331] on button "**********" at bounding box center [943, 344] width 115 height 29
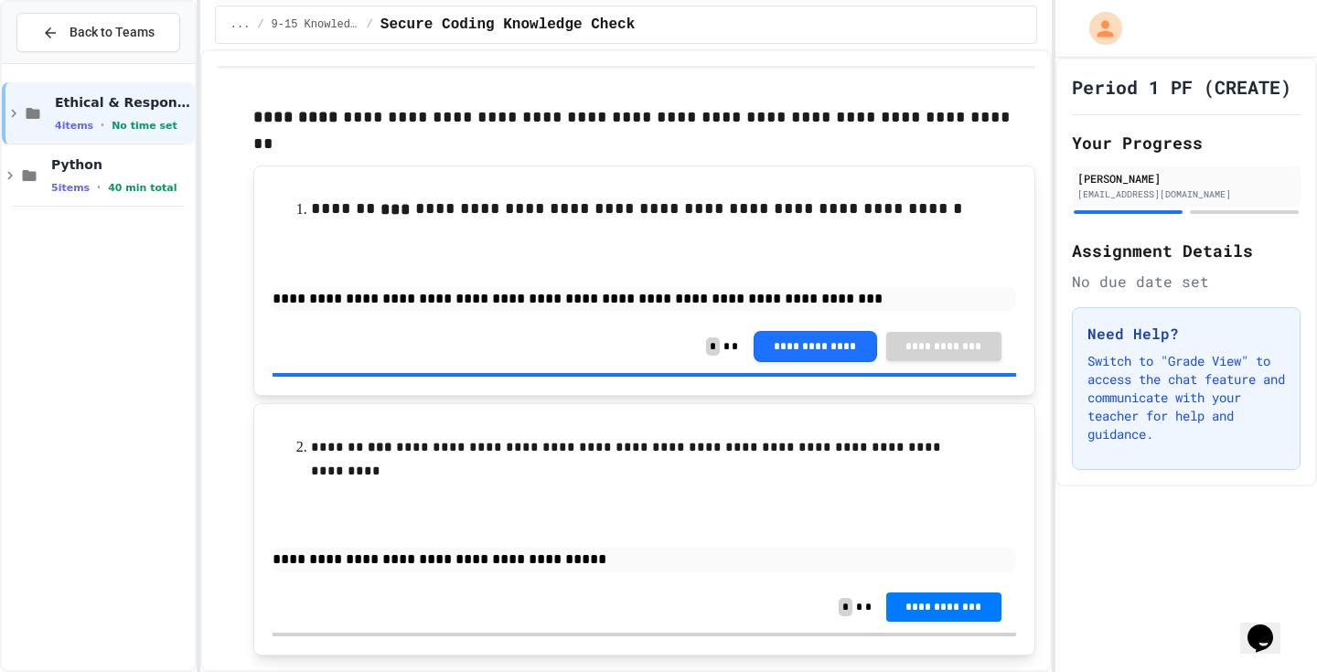
click at [940, 600] on span "**********" at bounding box center [944, 607] width 86 height 15
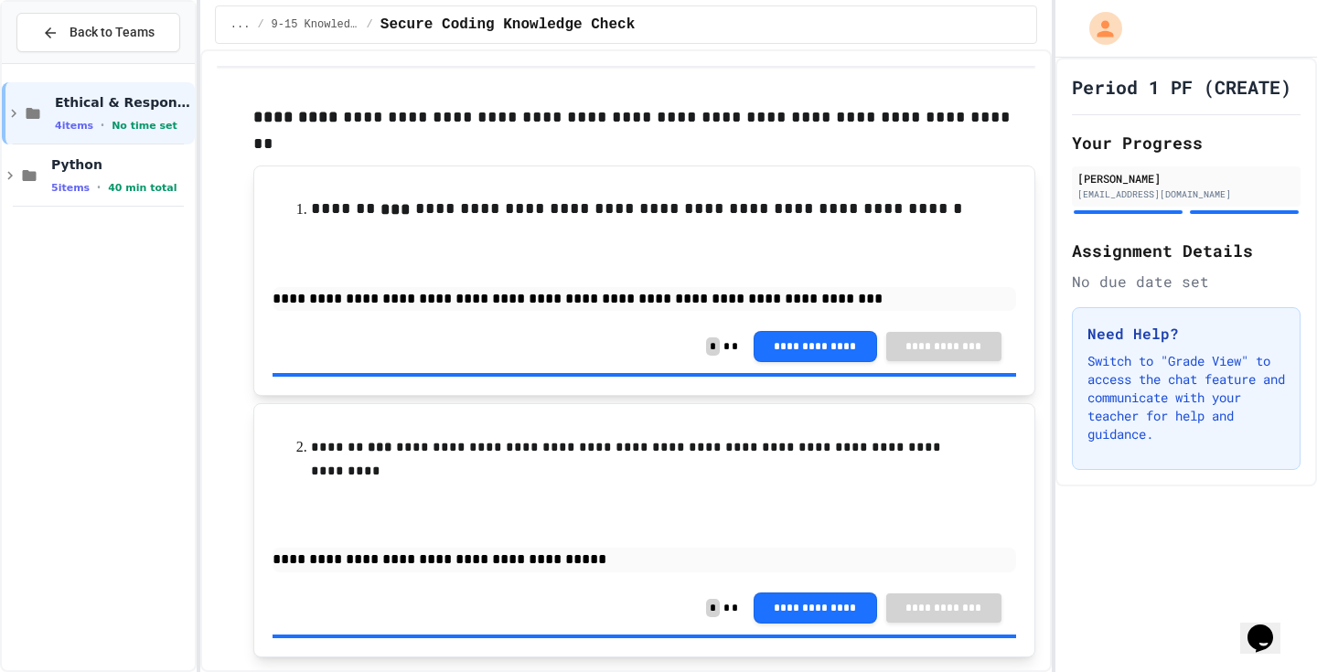
click at [123, 118] on div "4 items • No time set" at bounding box center [123, 125] width 136 height 15
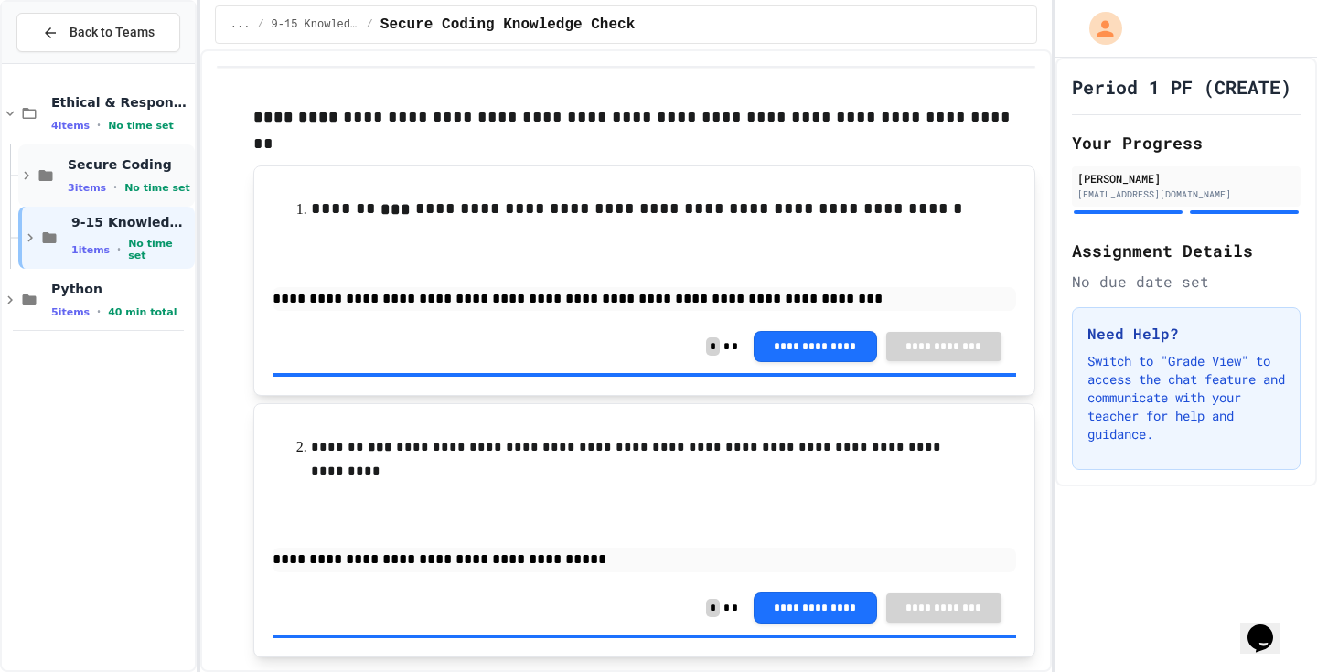
click at [124, 183] on span "No time set" at bounding box center [157, 188] width 66 height 12
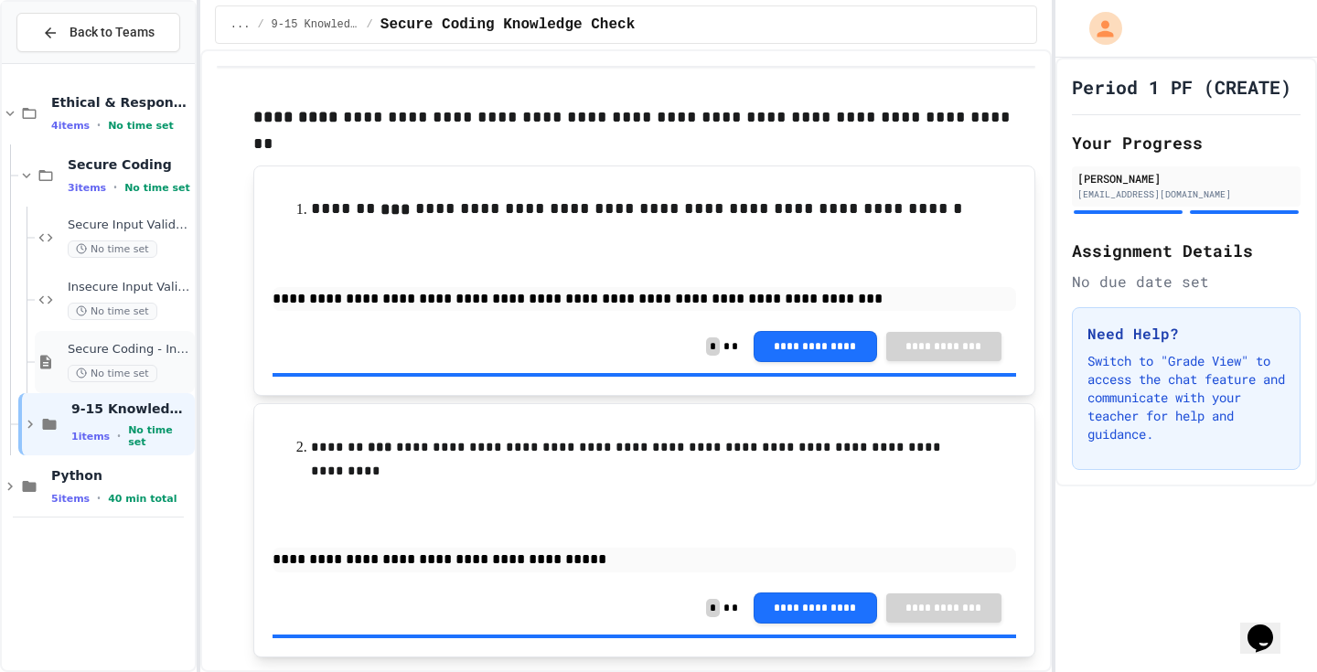
click at [126, 359] on div "Secure Coding - Input Validation No time set" at bounding box center [129, 362] width 123 height 40
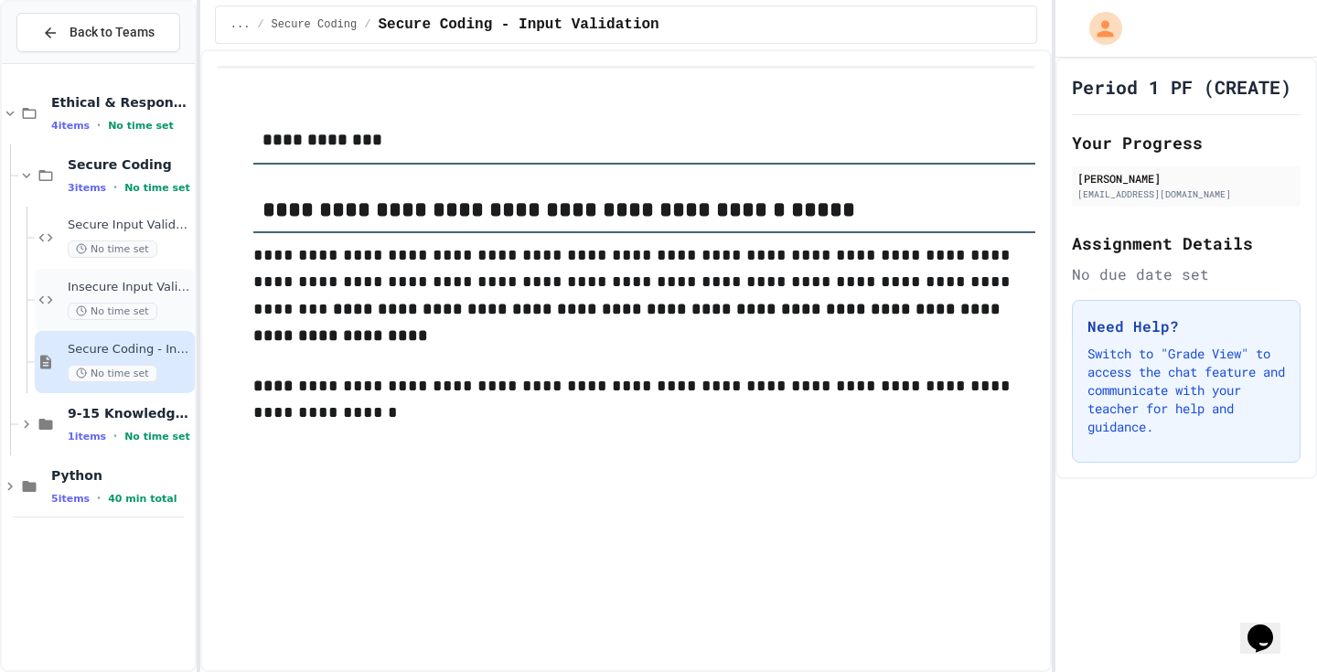
click at [143, 308] on span "No time set" at bounding box center [113, 311] width 90 height 17
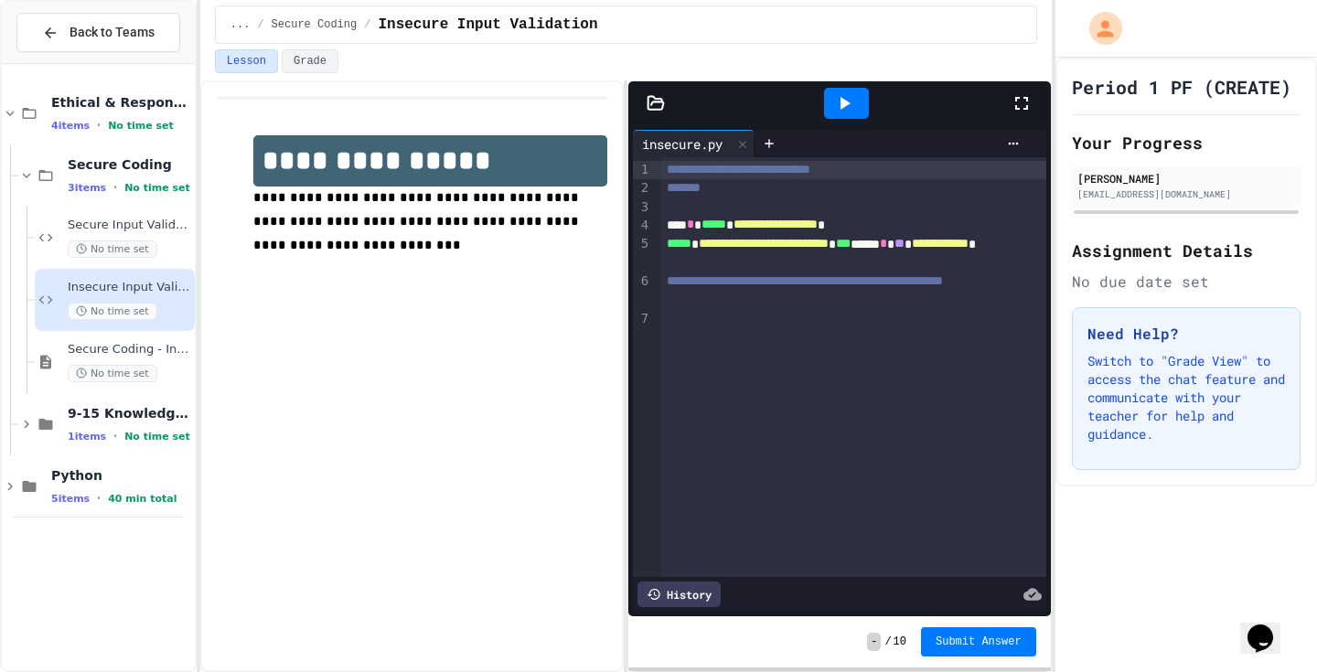
click at [853, 107] on icon at bounding box center [844, 103] width 22 height 22
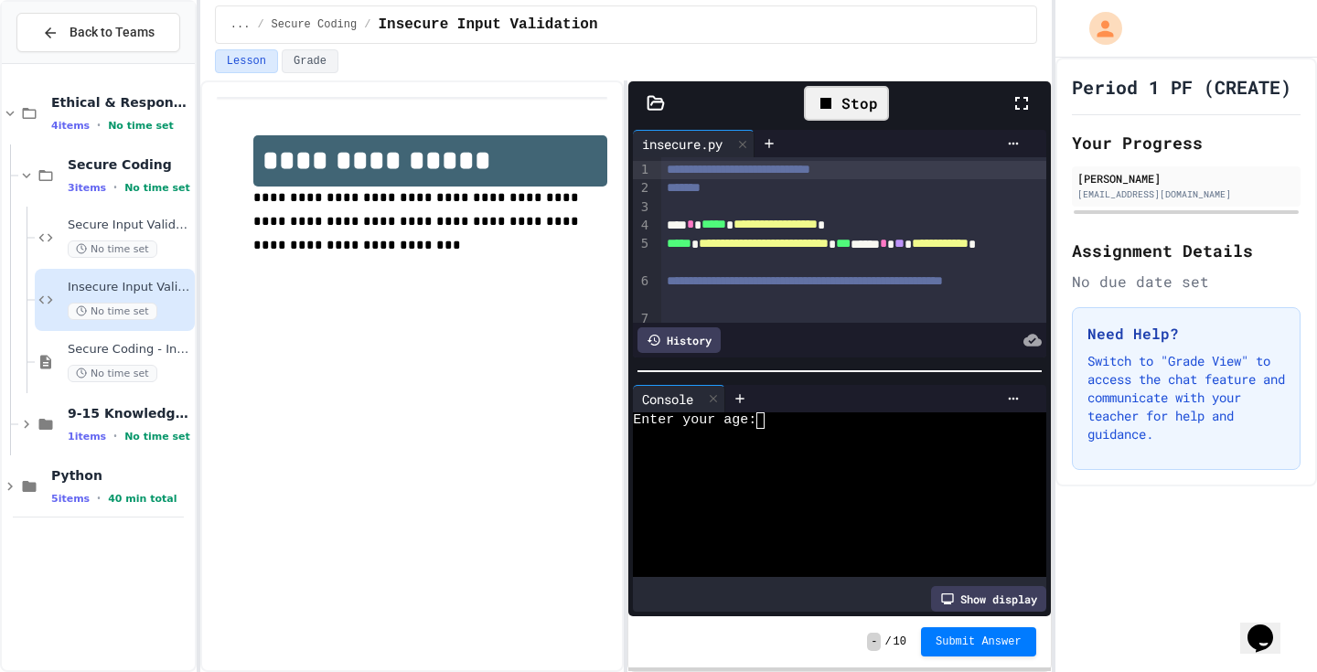
click at [767, 419] on textarea "Terminal input" at bounding box center [768, 420] width 8 height 16
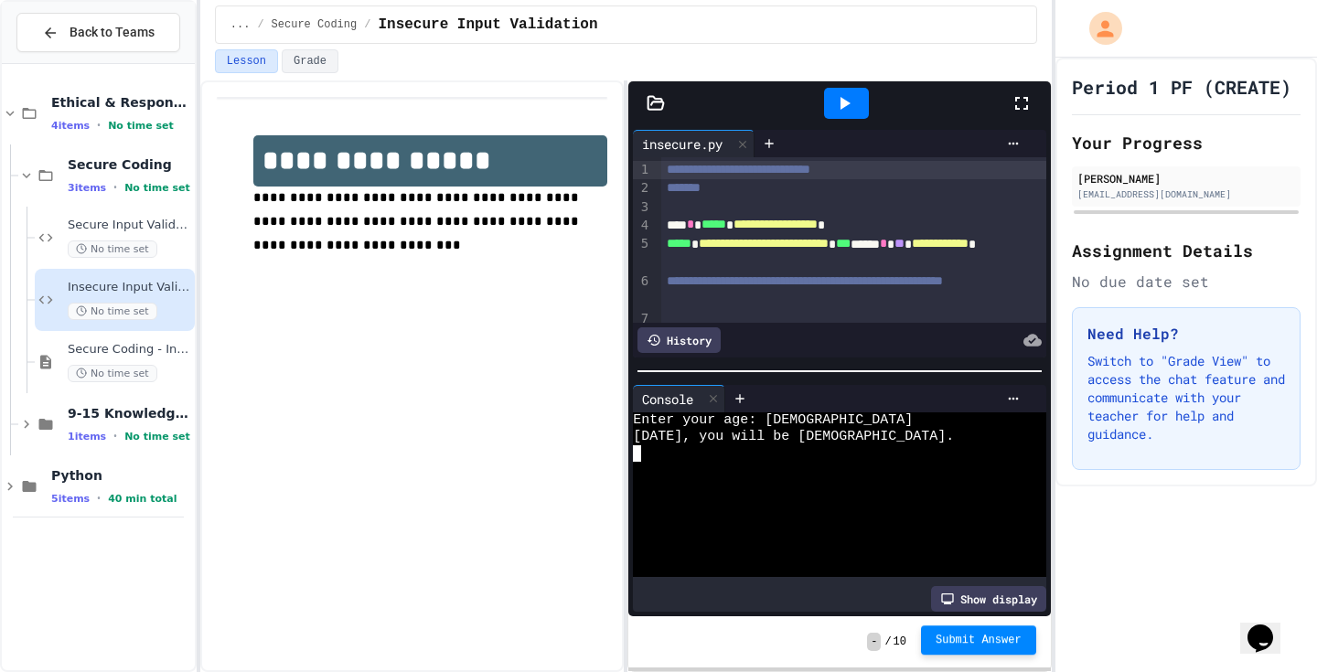
click at [1003, 638] on span "Submit Answer" at bounding box center [978, 640] width 86 height 15
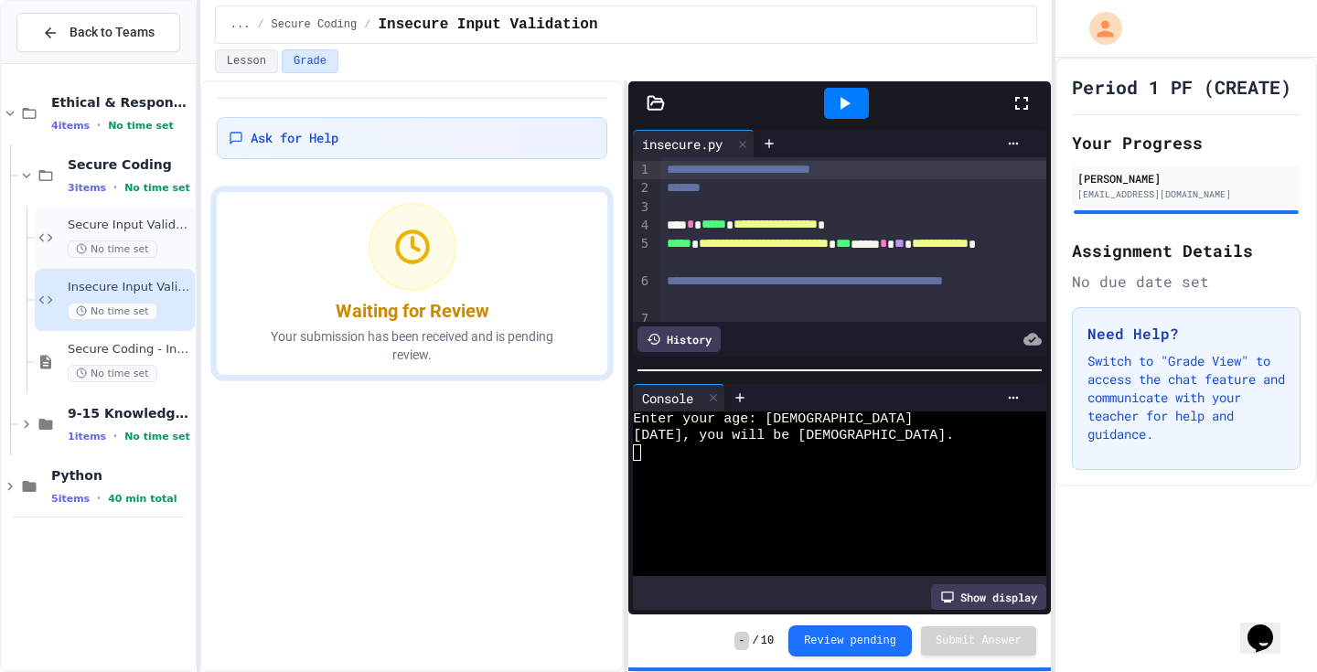
click at [173, 235] on div "Secure Input Validation No time set" at bounding box center [129, 238] width 123 height 40
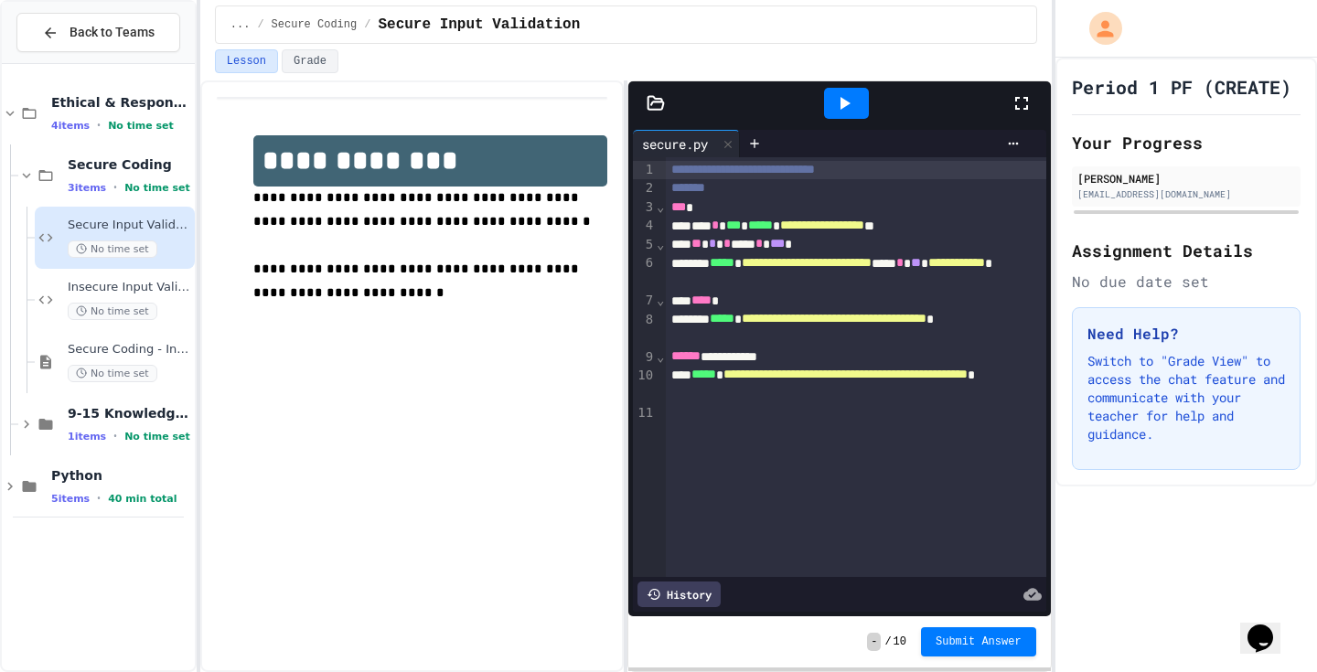
click at [853, 112] on icon at bounding box center [844, 103] width 22 height 22
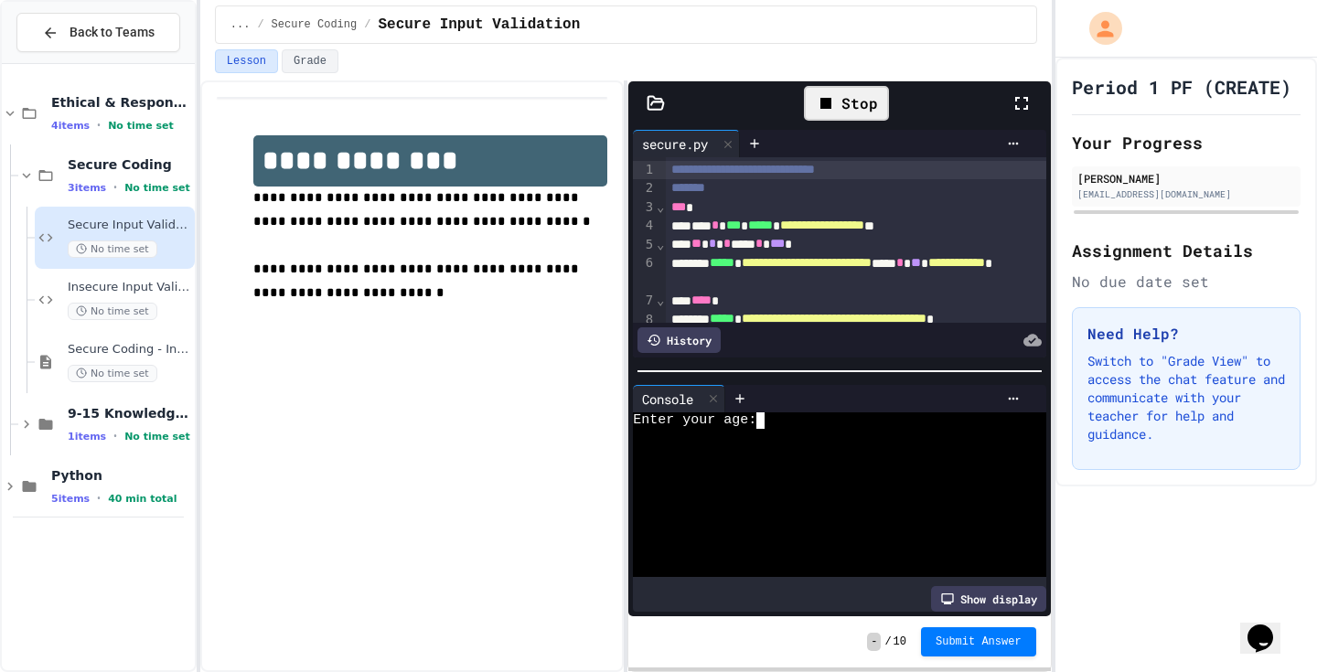
click at [769, 432] on div at bounding box center [830, 437] width 395 height 16
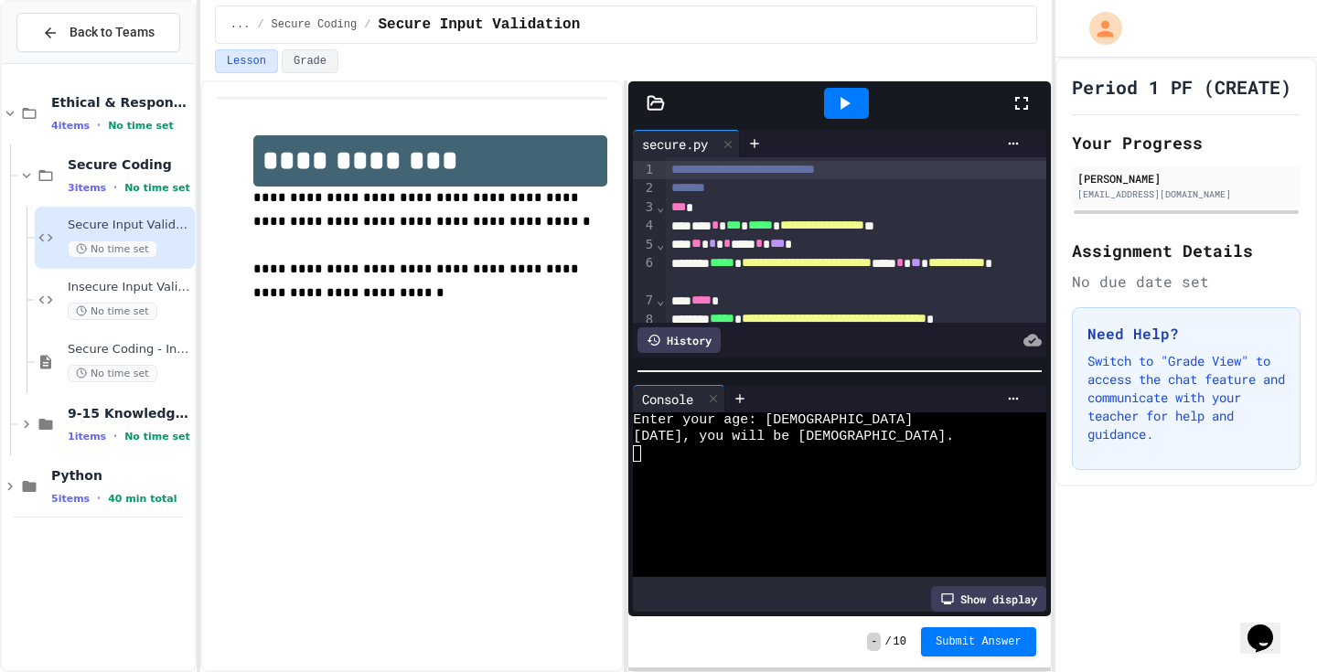
click at [849, 102] on icon at bounding box center [845, 103] width 10 height 13
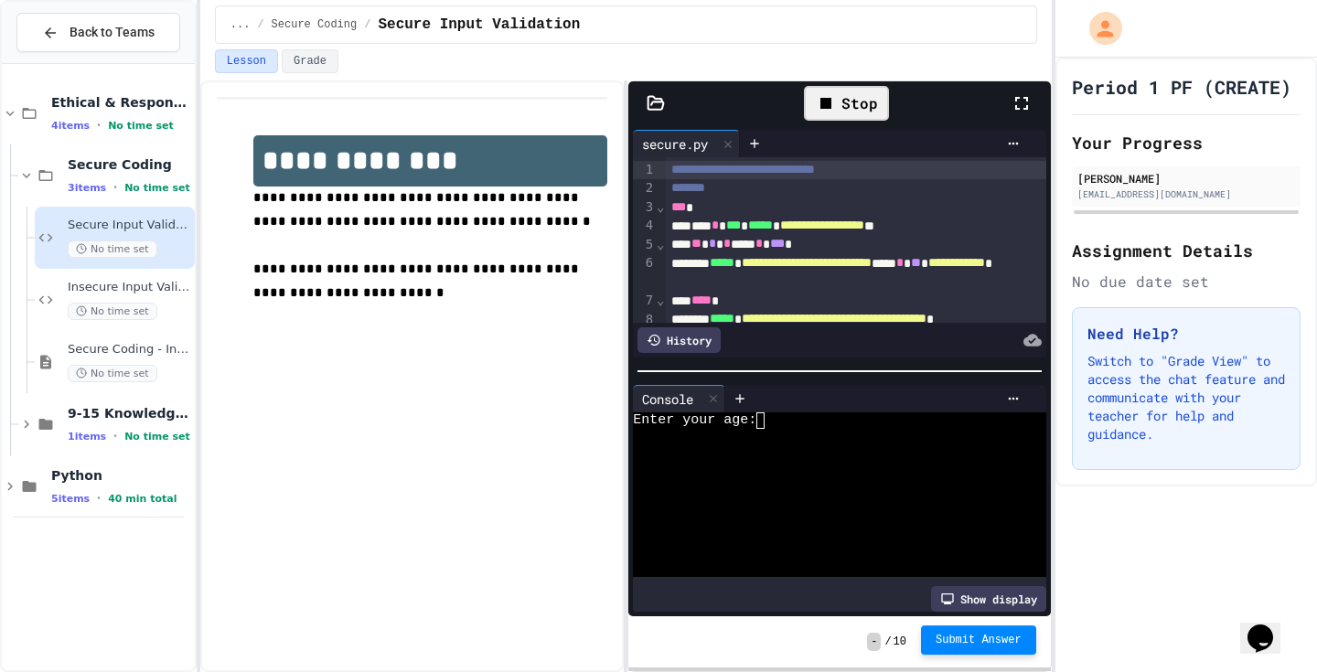
click at [980, 642] on span "Submit Answer" at bounding box center [978, 640] width 86 height 15
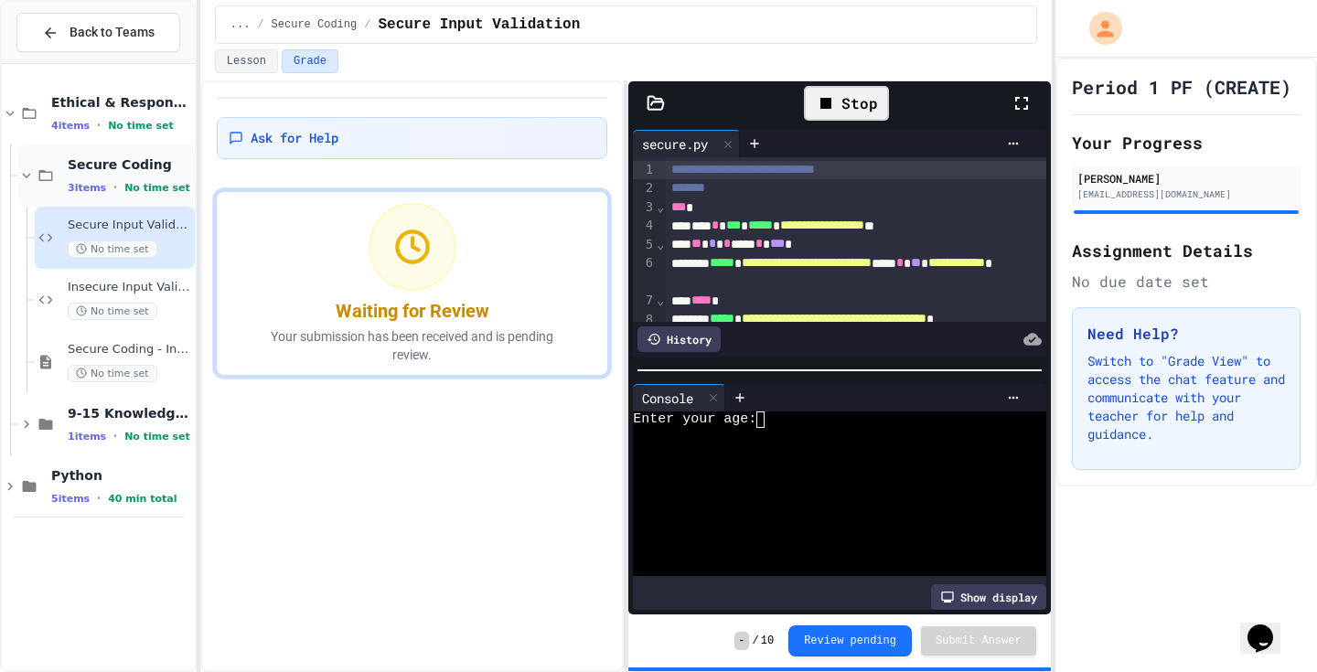
click at [144, 186] on span "No time set" at bounding box center [157, 188] width 66 height 12
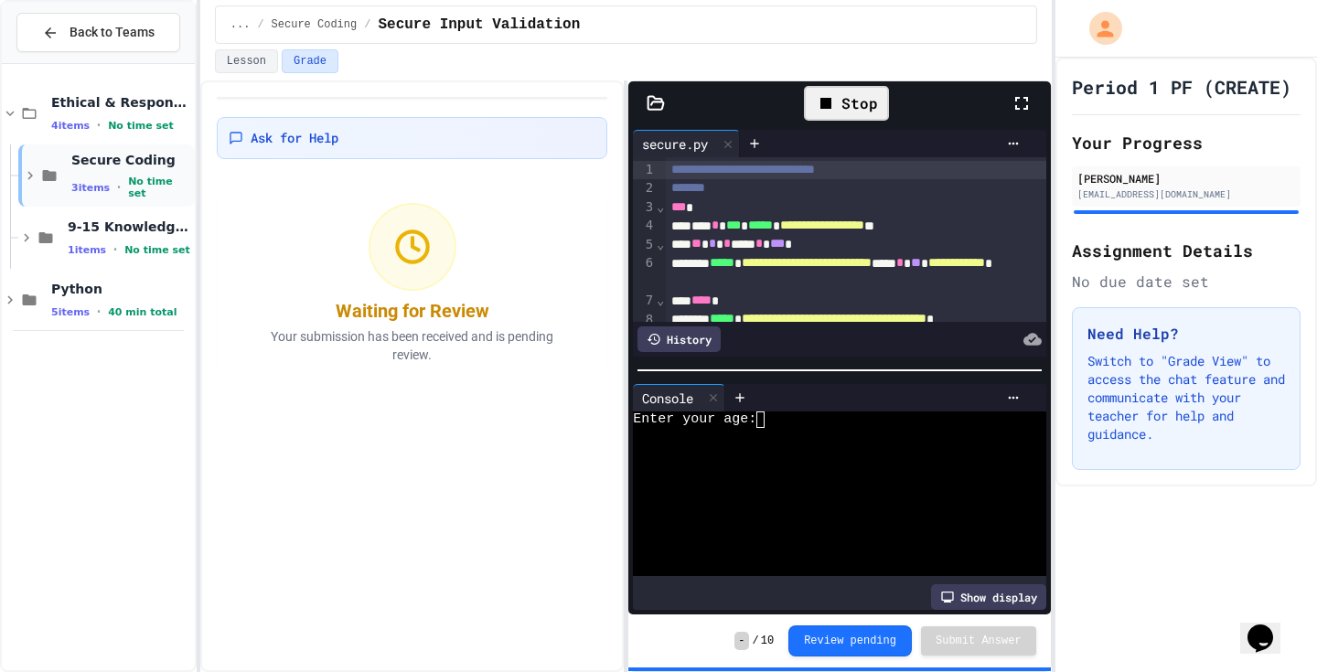
click at [142, 183] on span "No time set" at bounding box center [159, 188] width 63 height 24
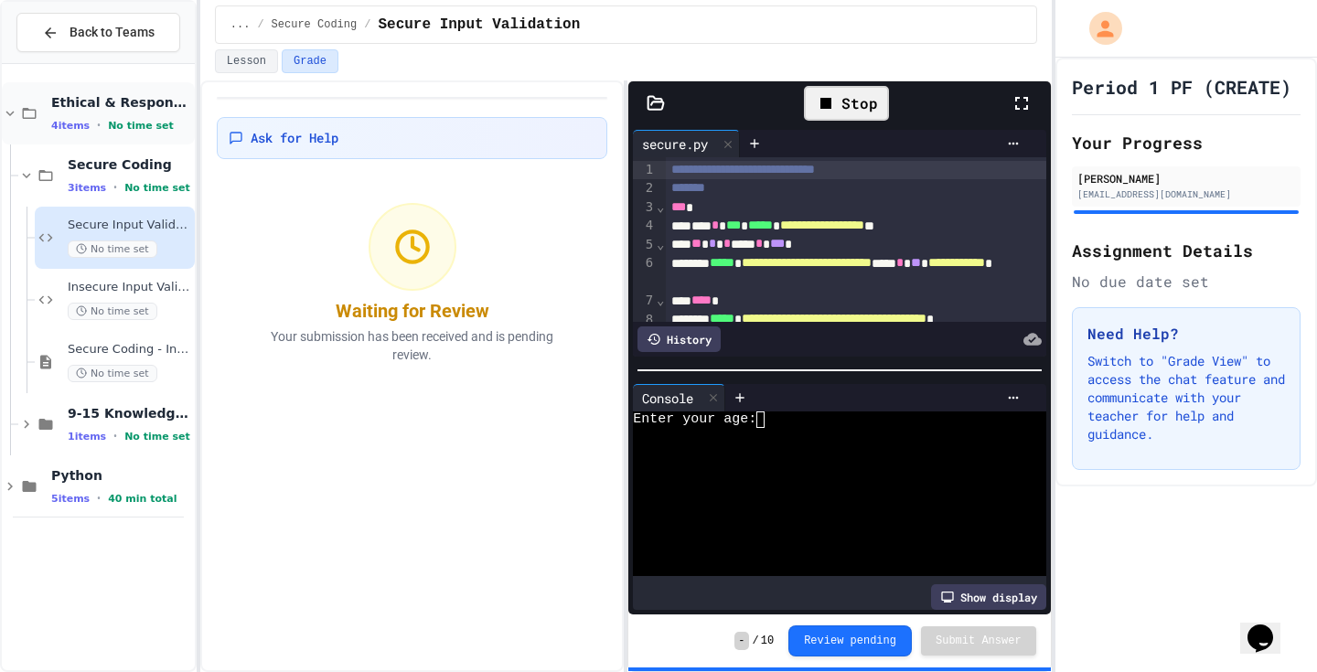
click at [134, 109] on span "Ethical & Responsible Coding Practice" at bounding box center [121, 102] width 140 height 16
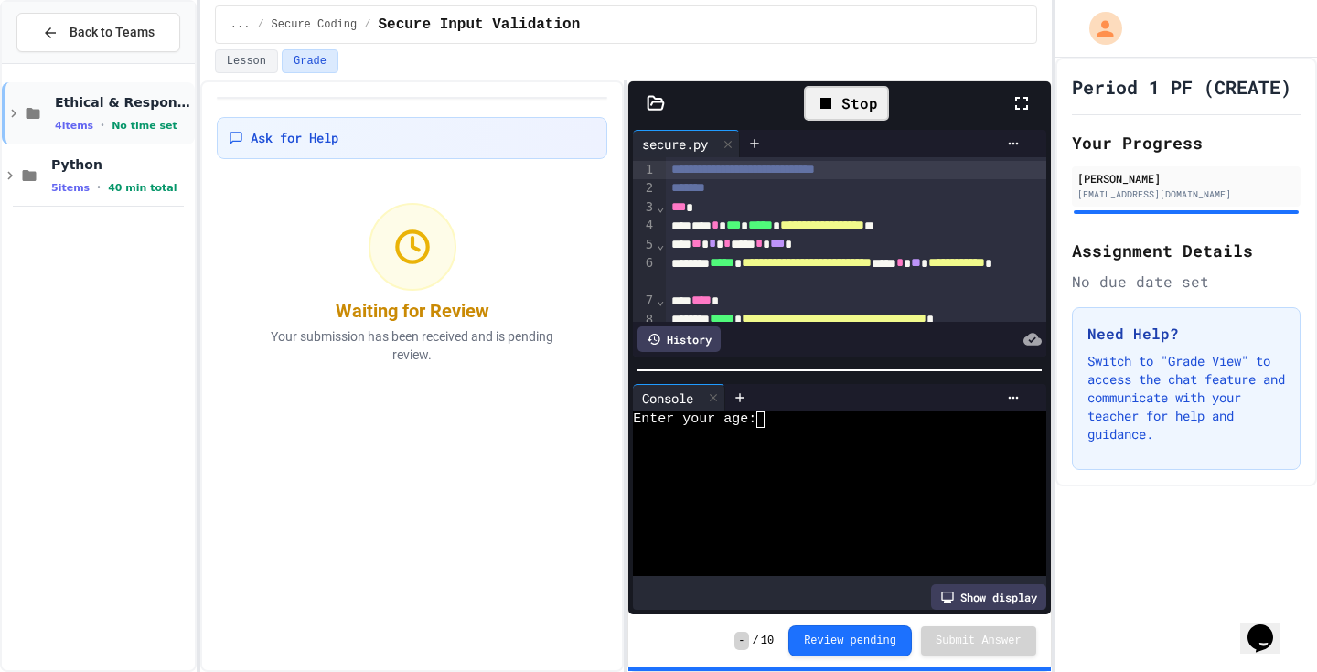
click at [123, 85] on div "Ethical & Responsible Coding Practice 4 items • No time set" at bounding box center [98, 113] width 193 height 62
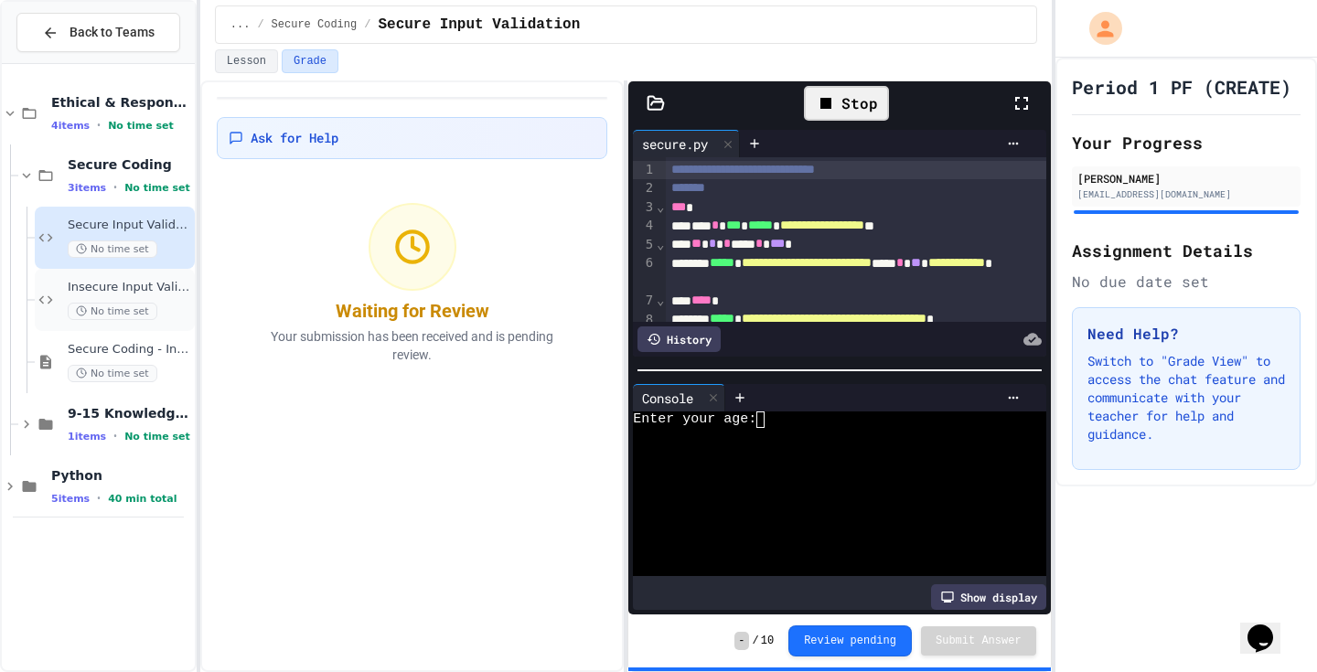
click at [91, 298] on div "Insecure Input Validation No time set" at bounding box center [129, 300] width 123 height 40
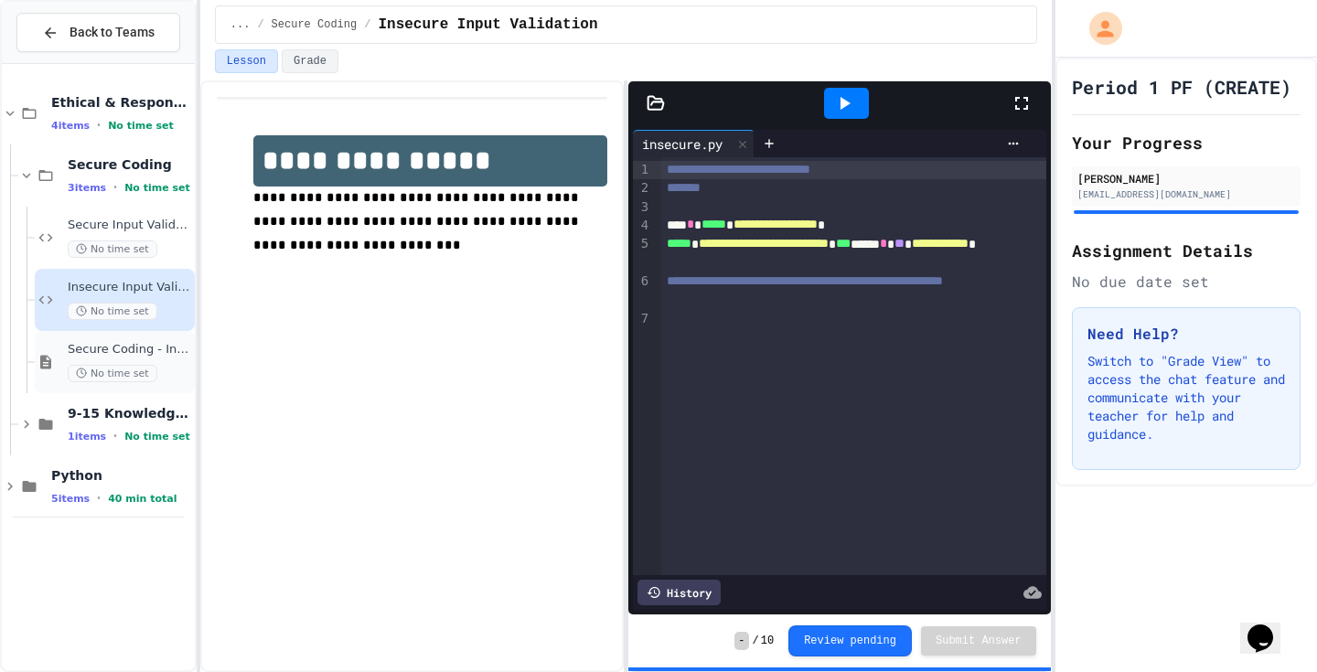
click at [130, 357] on span "Secure Coding - Input Validation" at bounding box center [129, 350] width 123 height 16
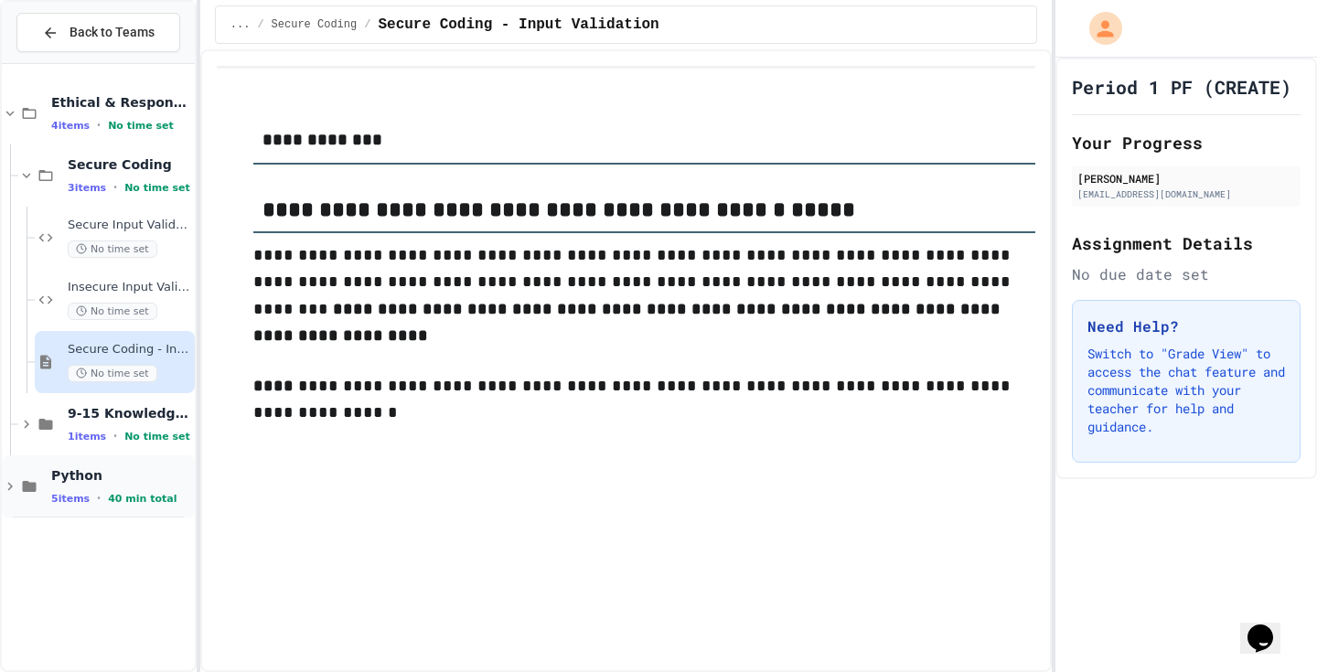
click at [119, 470] on span "Python" at bounding box center [121, 475] width 140 height 16
click at [142, 426] on div "9-15 Knowledge Check 1 items • No time set" at bounding box center [129, 424] width 123 height 38
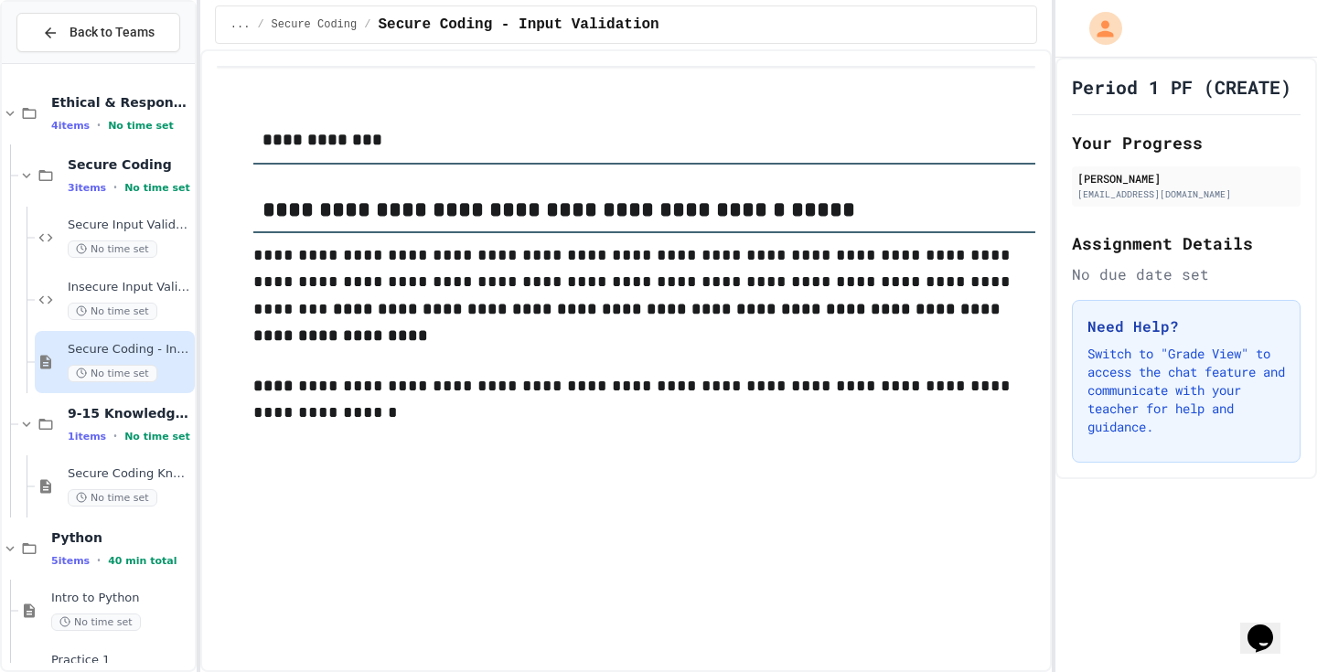
click at [135, 336] on div "Secure Coding - Input Validation No time set" at bounding box center [115, 362] width 160 height 62
click at [136, 295] on div "Insecure Input Validation No time set" at bounding box center [129, 300] width 123 height 40
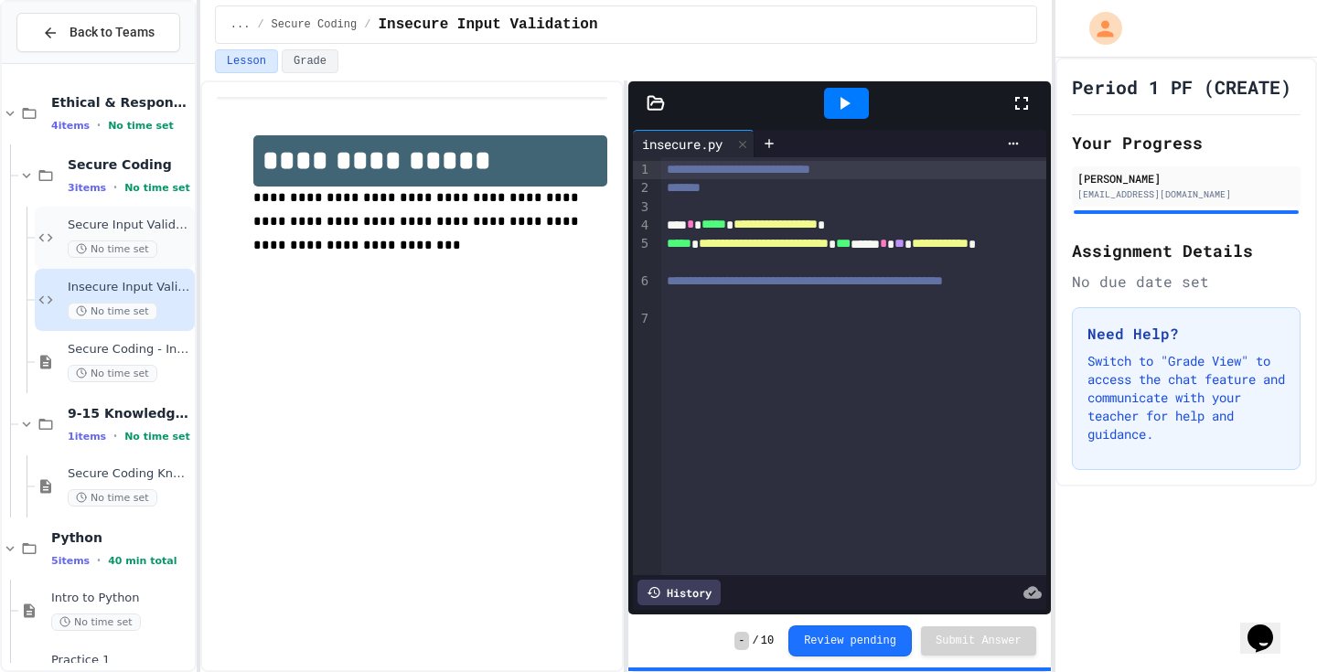
click at [166, 245] on div "No time set" at bounding box center [129, 248] width 123 height 17
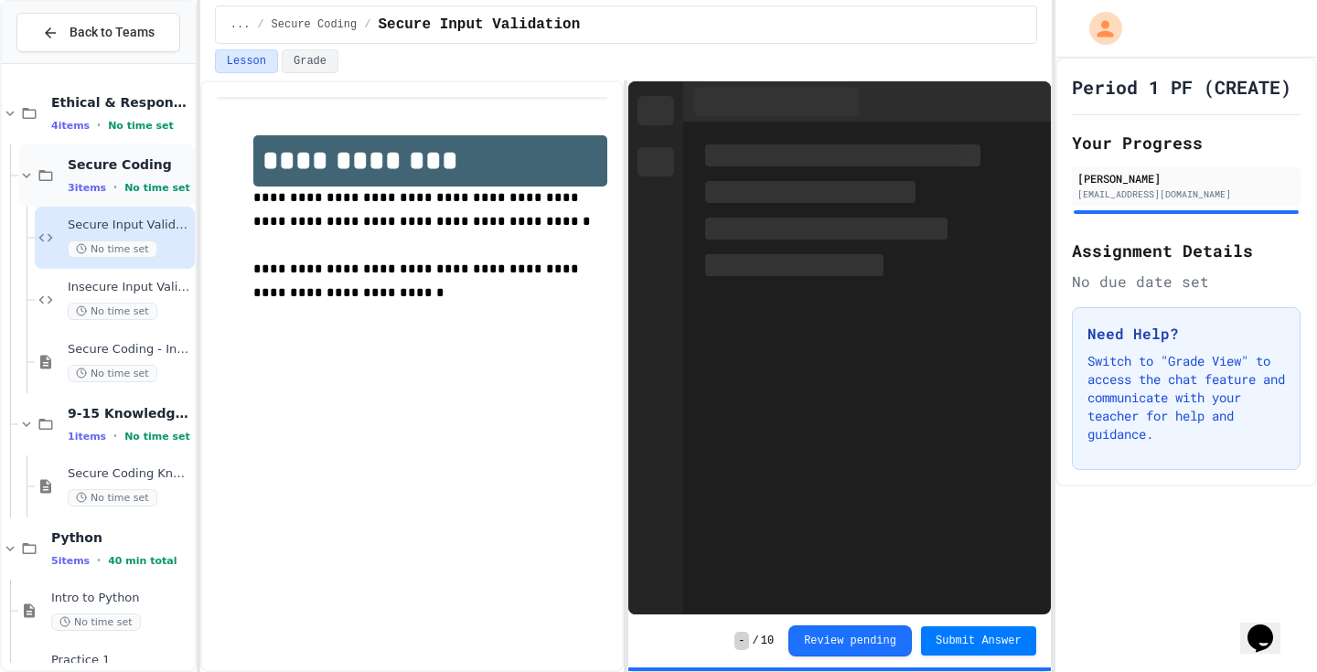
click at [133, 197] on div "Secure Coding 3 items • No time set" at bounding box center [106, 175] width 176 height 62
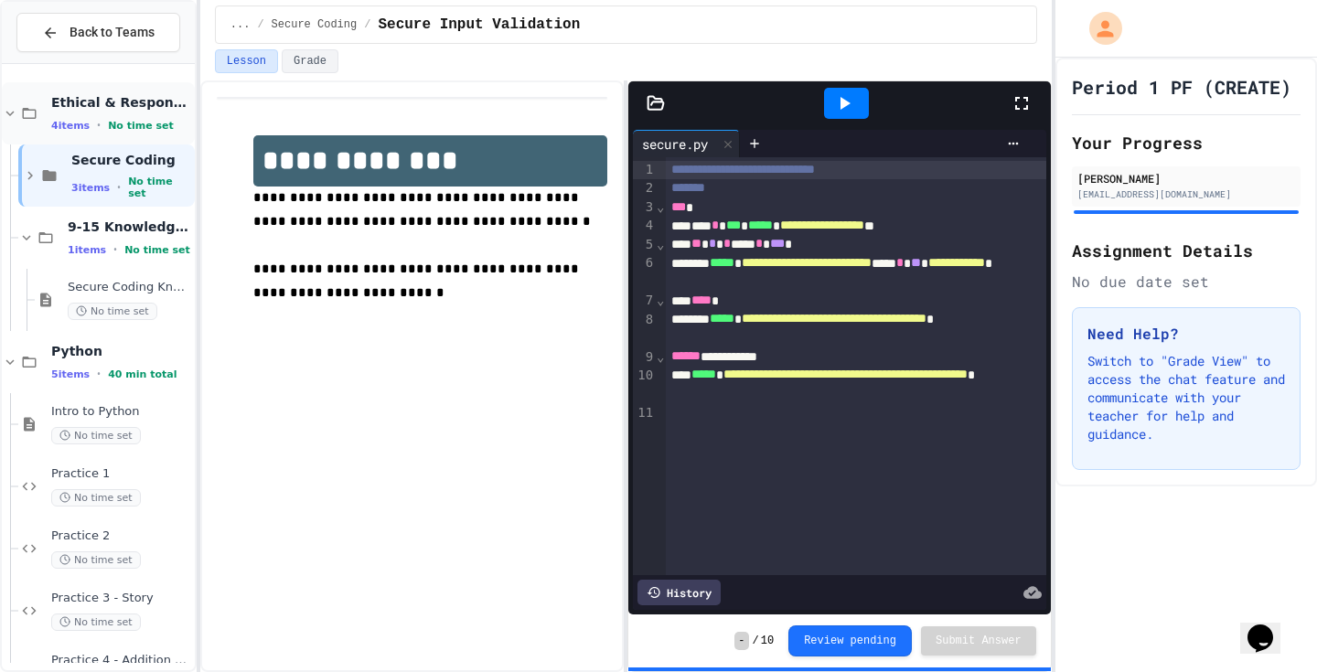
click at [159, 109] on span "Ethical & Responsible Coding Practice" at bounding box center [121, 102] width 140 height 16
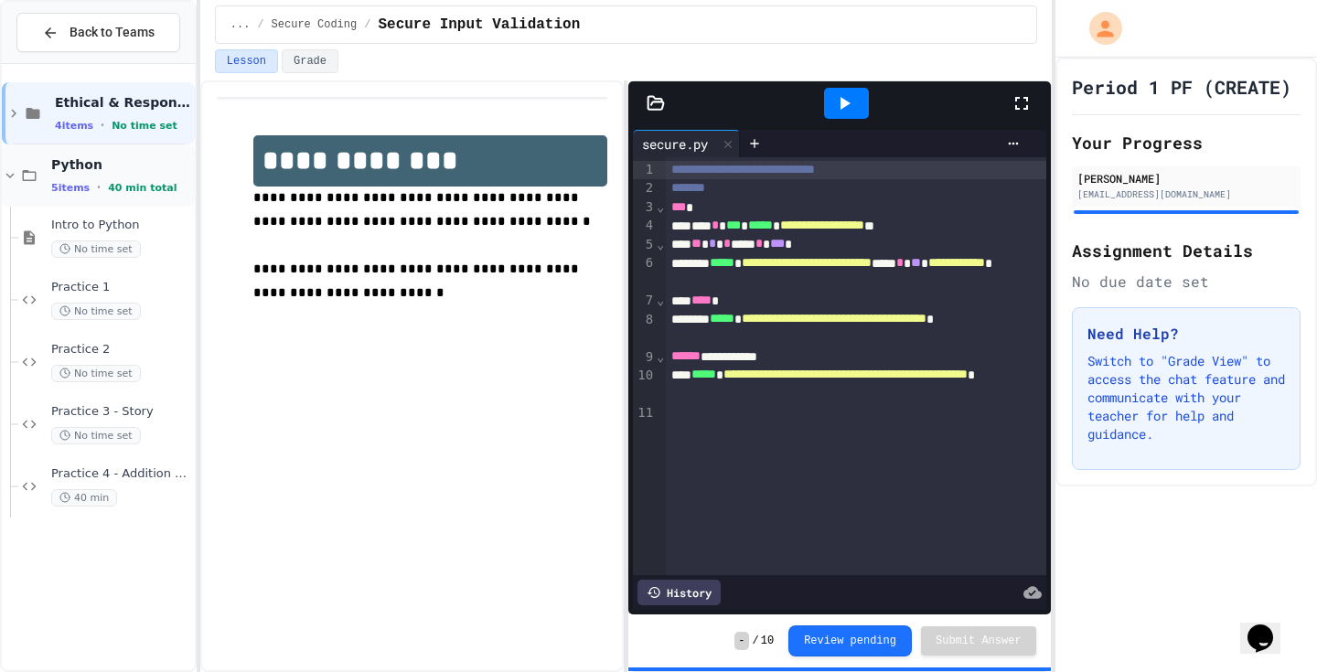
click at [97, 180] on span "•" at bounding box center [99, 187] width 4 height 15
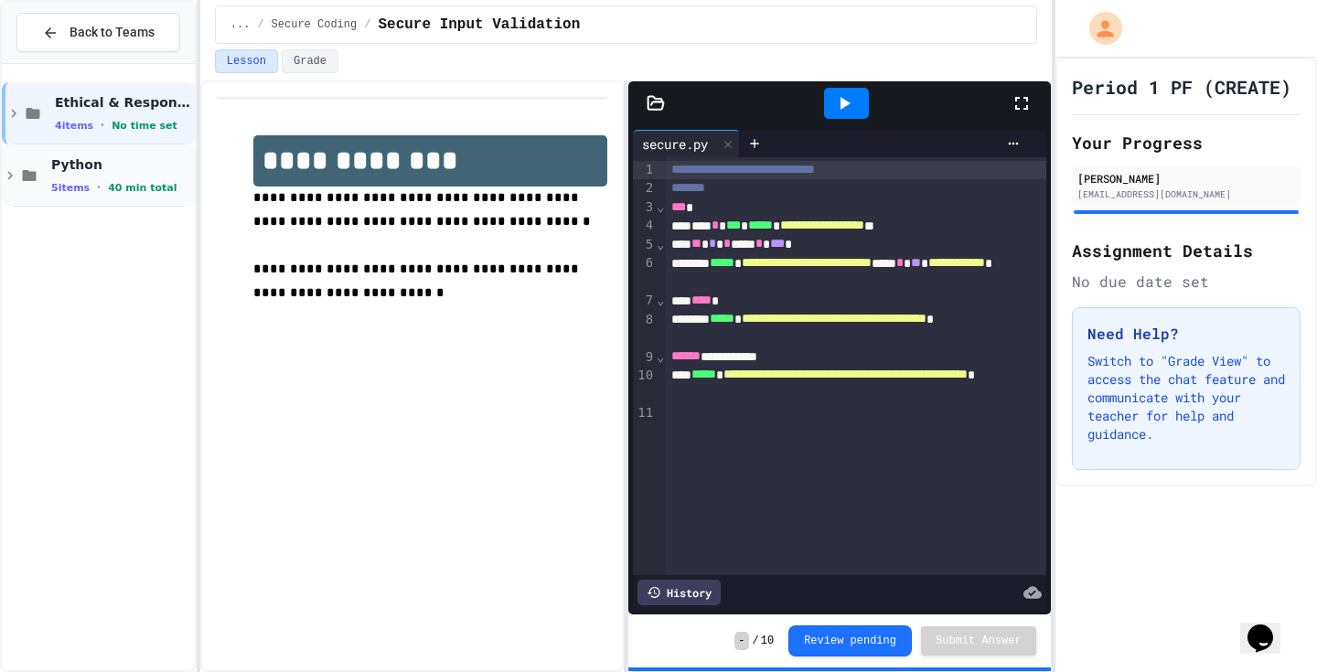
click at [112, 149] on div "Python 5 items • 40 min total" at bounding box center [98, 175] width 193 height 62
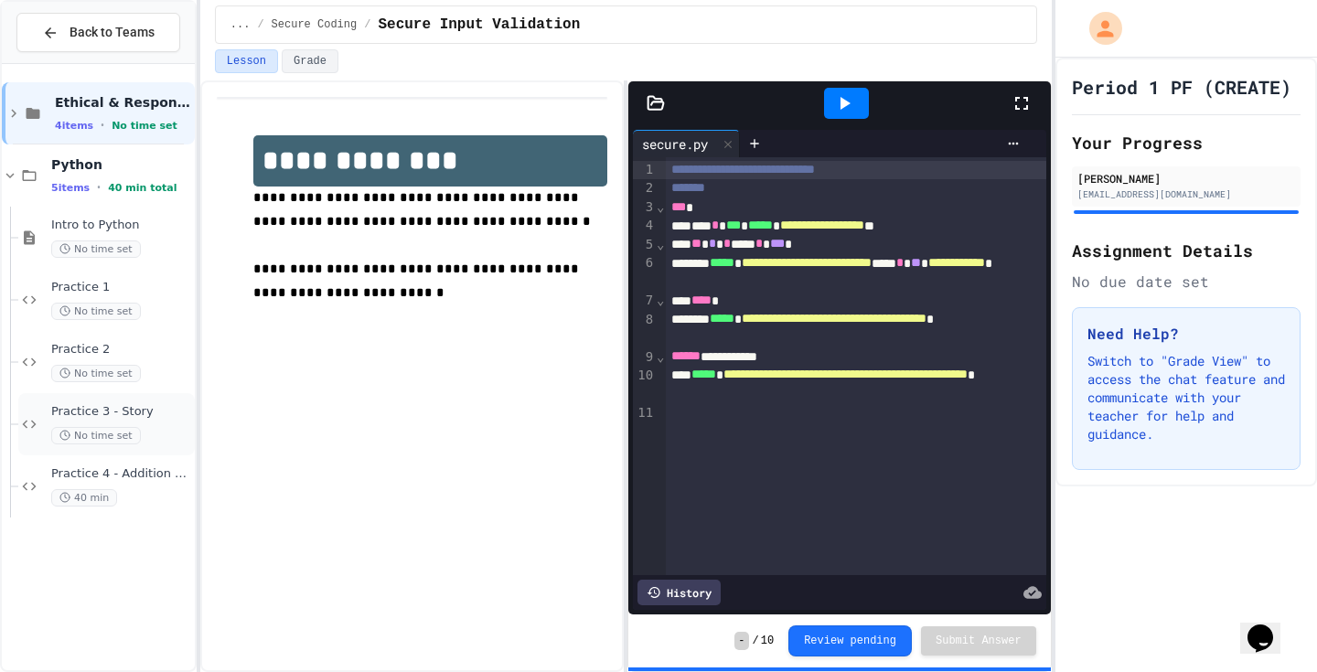
click at [107, 438] on span "No time set" at bounding box center [96, 435] width 90 height 17
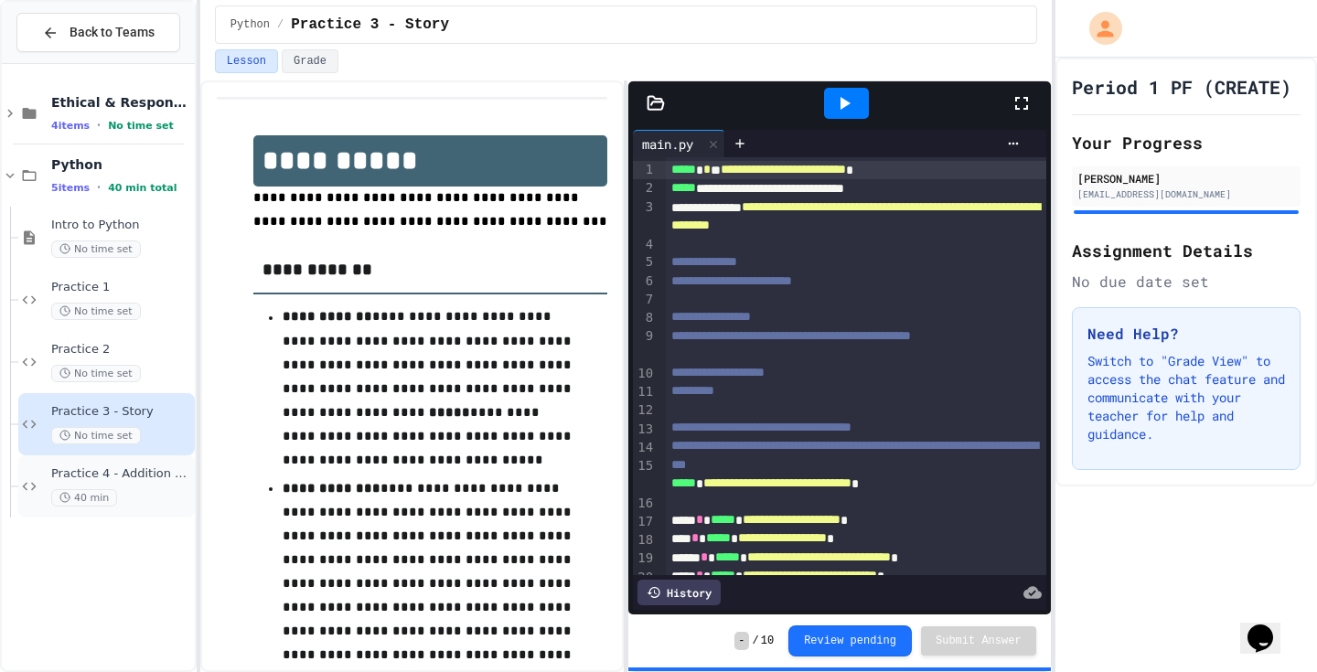
click at [144, 468] on span "Practice 4 - Addition Calculator" at bounding box center [121, 474] width 140 height 16
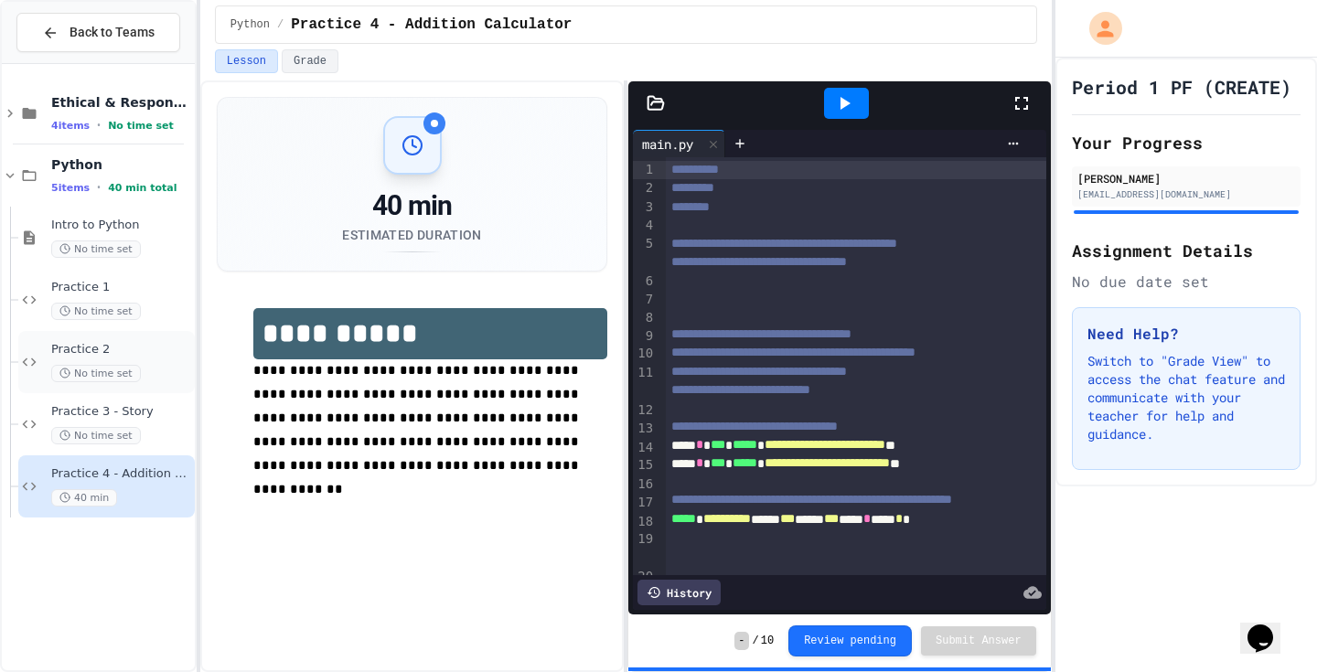
click at [133, 376] on span "No time set" at bounding box center [96, 373] width 90 height 17
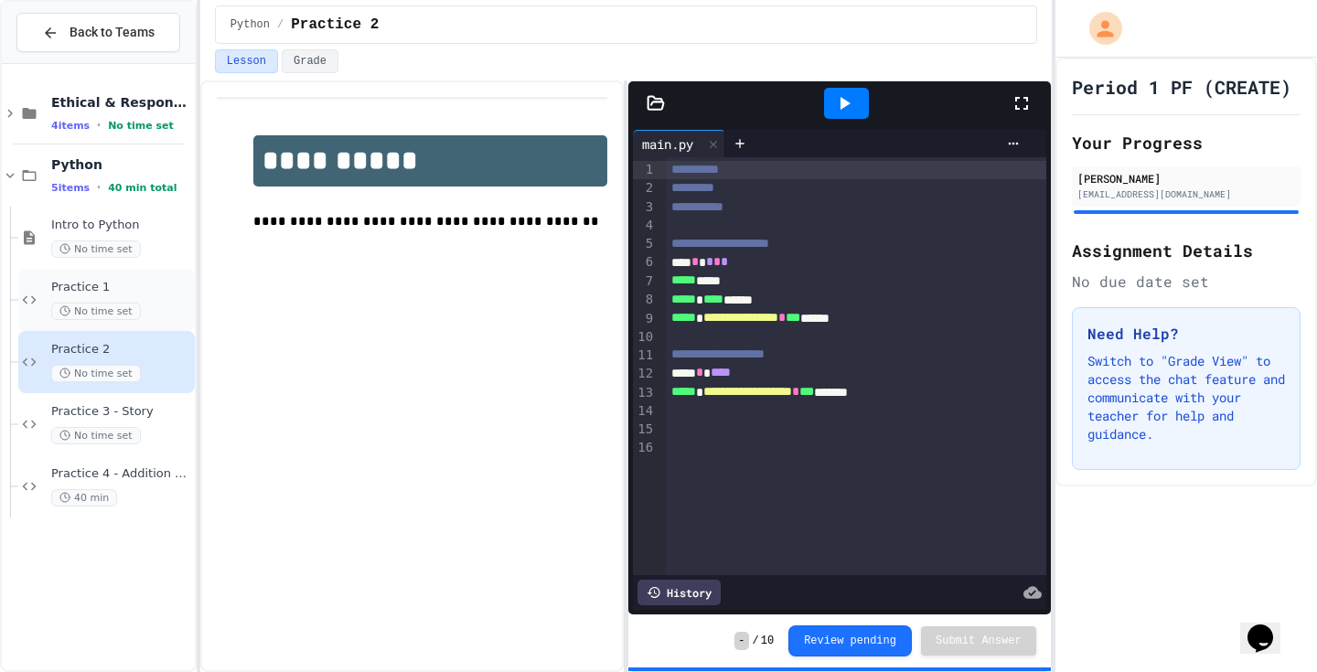
click at [91, 283] on span "Practice 1" at bounding box center [121, 288] width 140 height 16
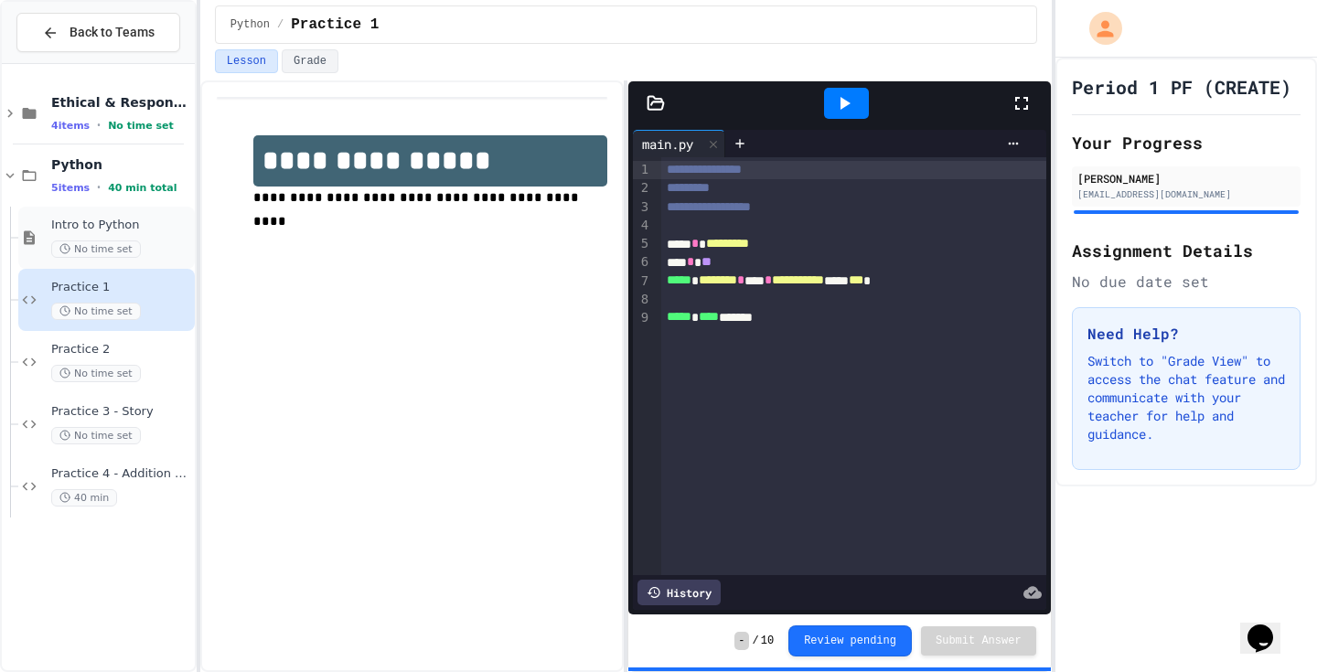
click at [112, 252] on span "No time set" at bounding box center [96, 248] width 90 height 17
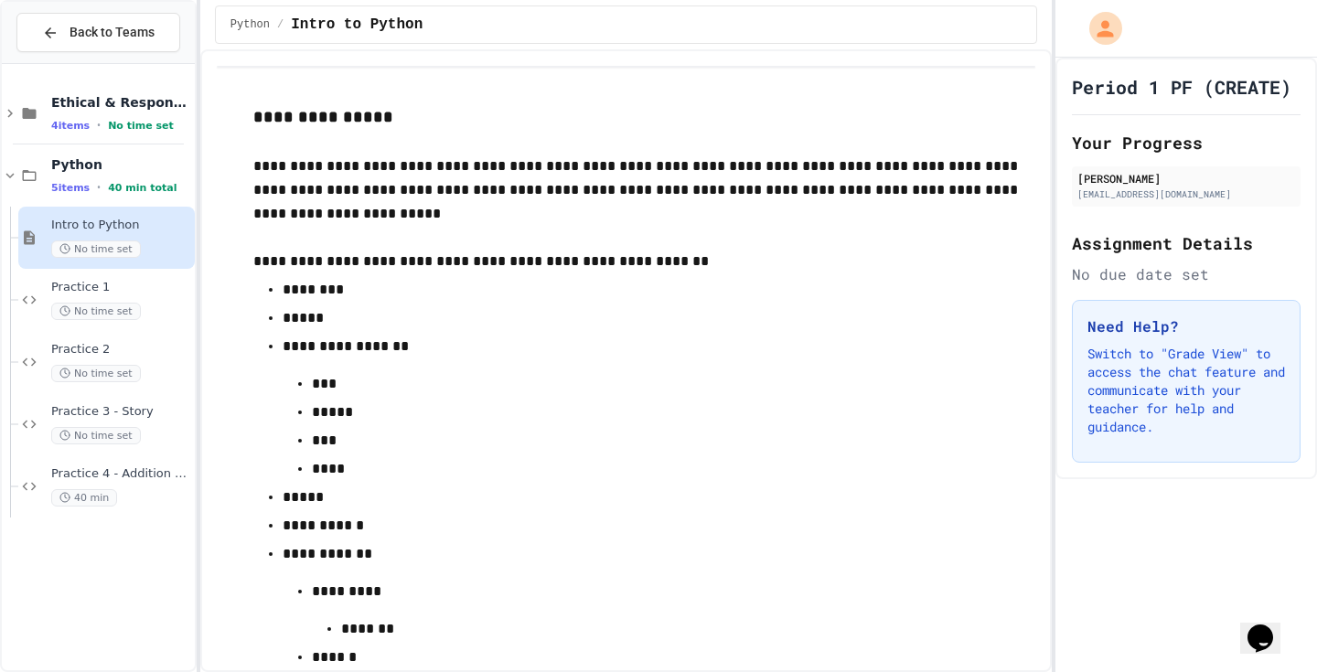
click at [115, 307] on span "No time set" at bounding box center [96, 311] width 90 height 17
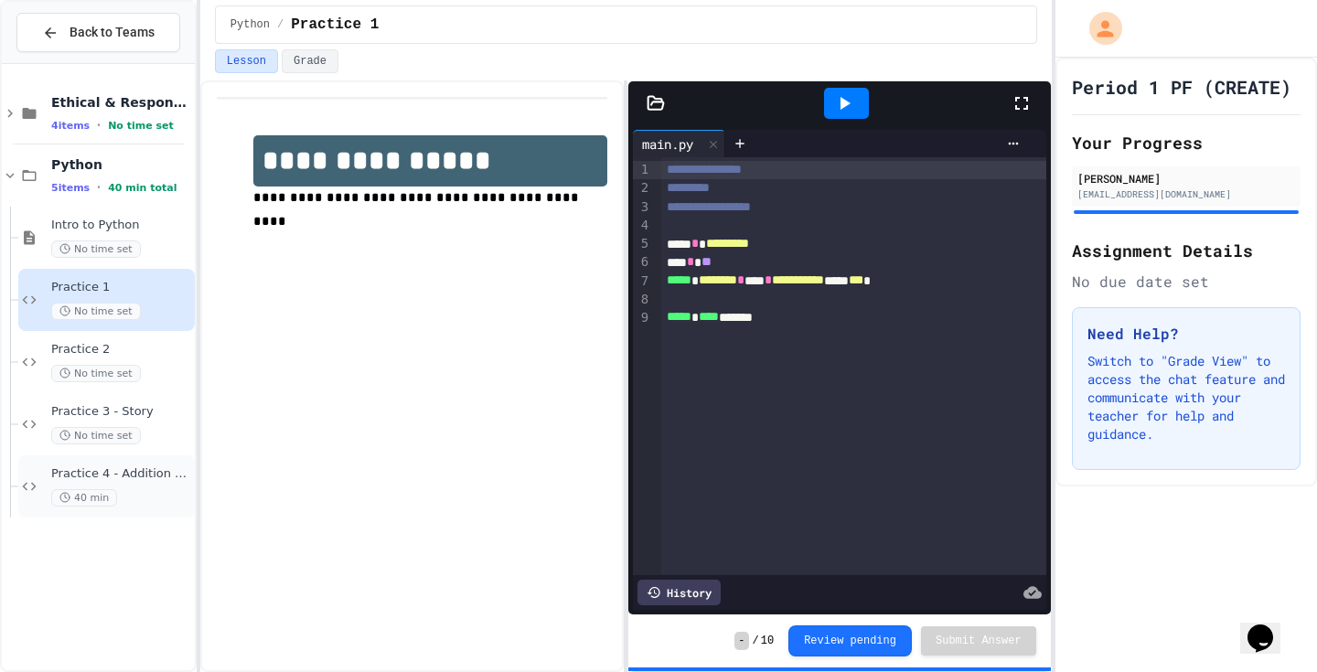
click at [168, 495] on div "40 min" at bounding box center [121, 497] width 140 height 17
